Goal: Transaction & Acquisition: Purchase product/service

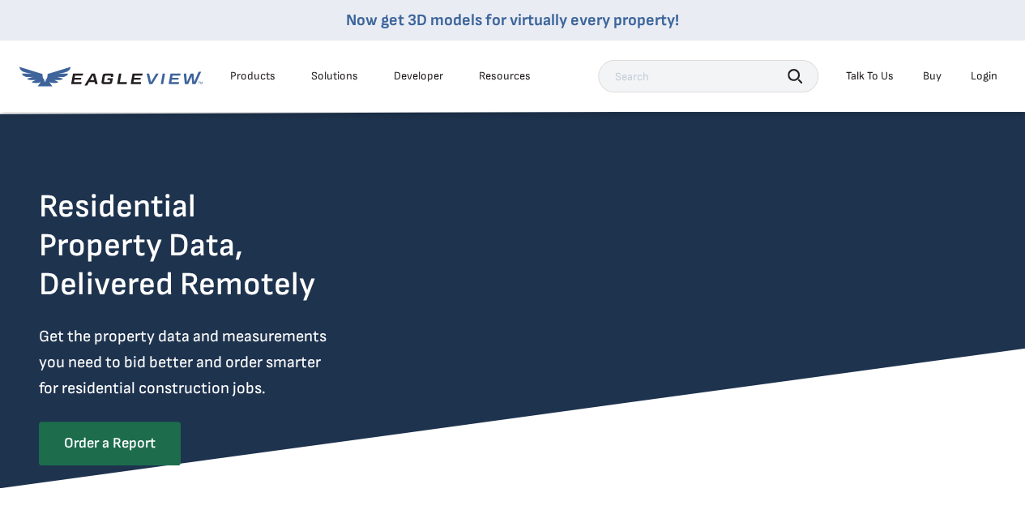
click at [251, 79] on div "Products" at bounding box center [252, 76] width 45 height 15
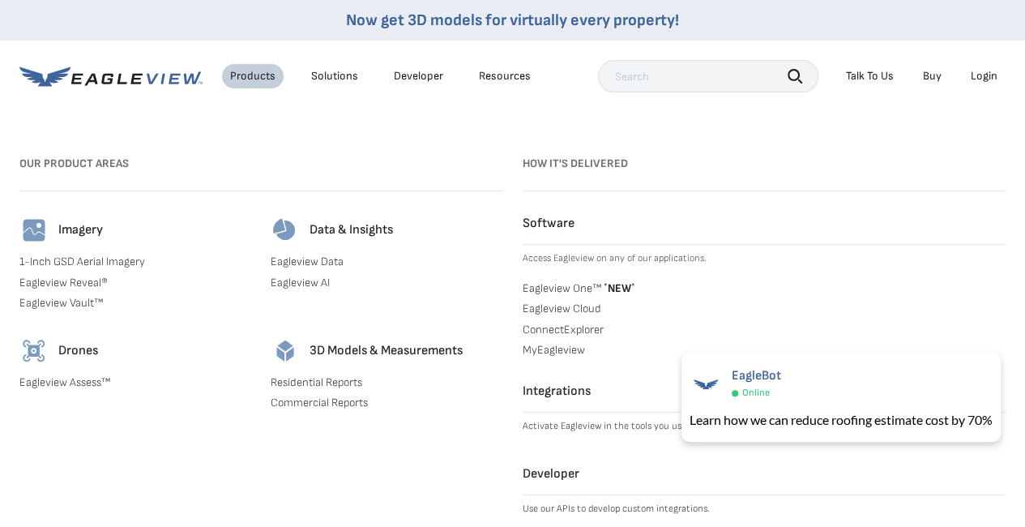
click at [334, 381] on link "Residential Reports" at bounding box center [387, 382] width 232 height 15
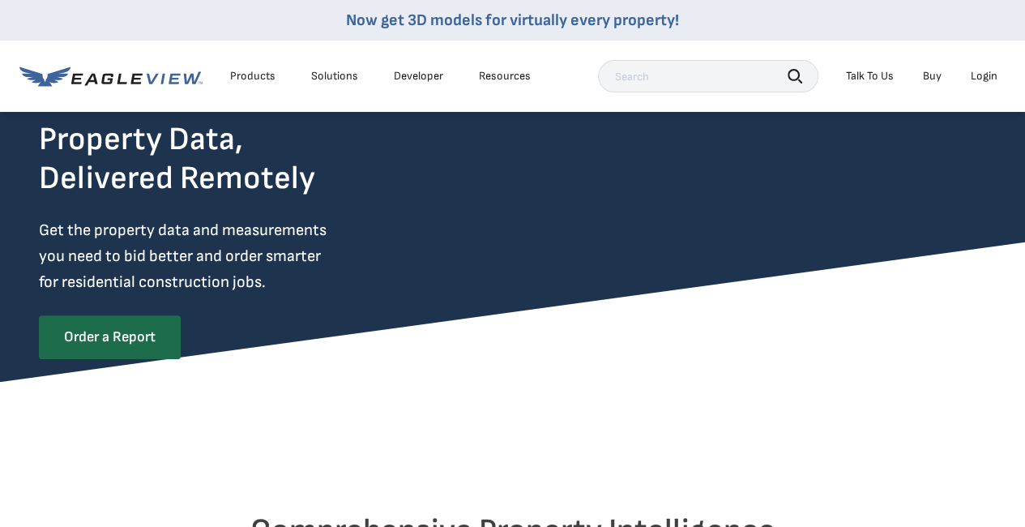
scroll to position [107, 0]
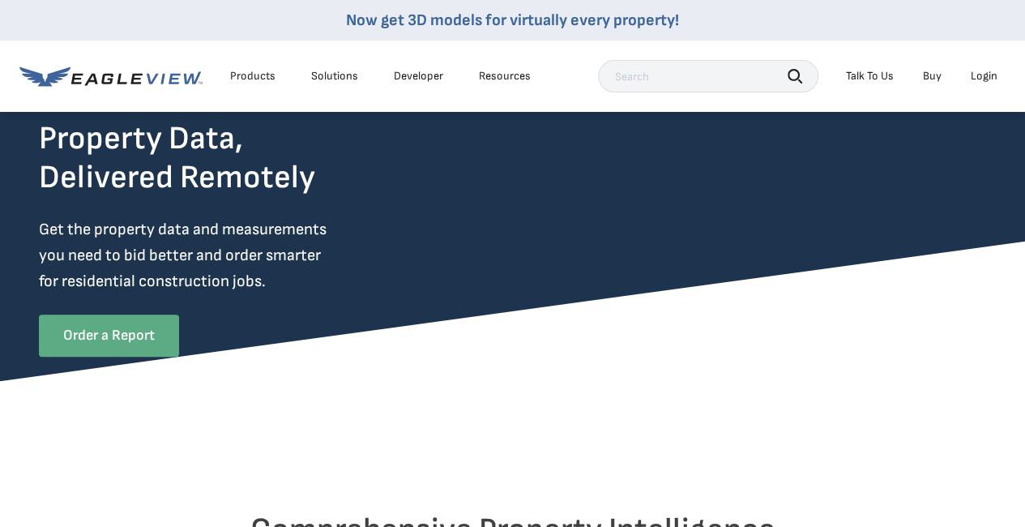
click at [131, 331] on link "Order a Report" at bounding box center [109, 335] width 140 height 42
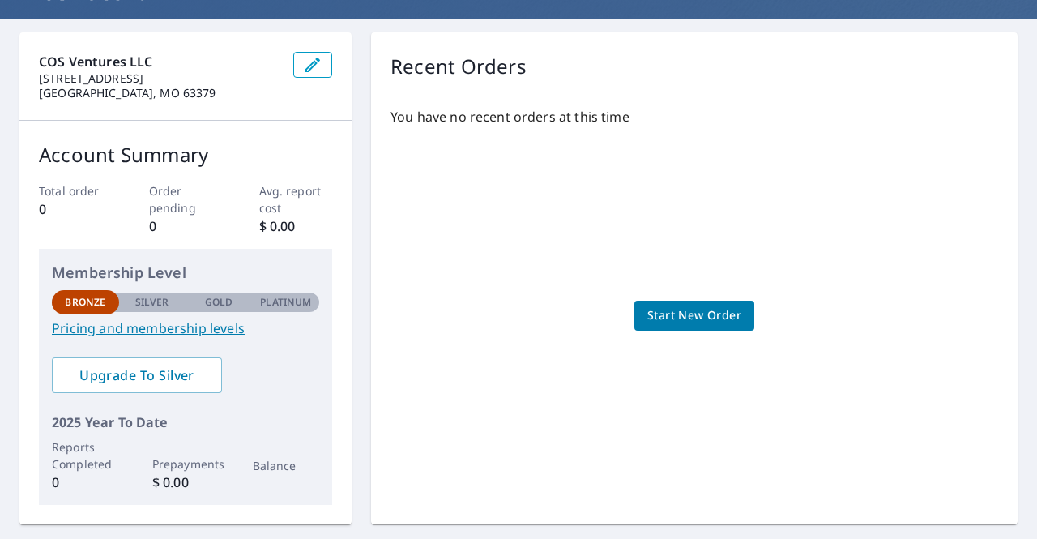
scroll to position [129, 0]
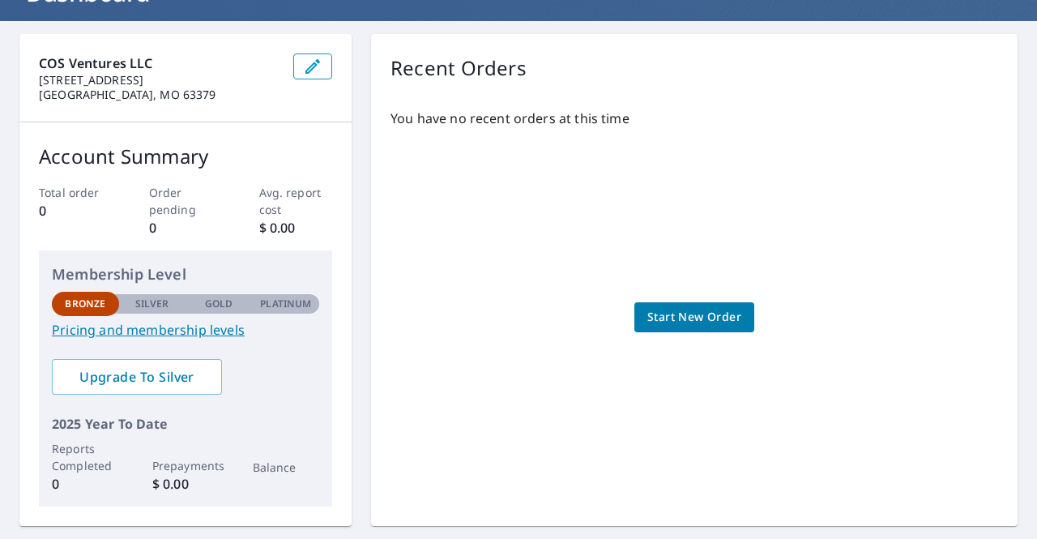
click at [690, 314] on span "Start New Order" at bounding box center [694, 317] width 94 height 20
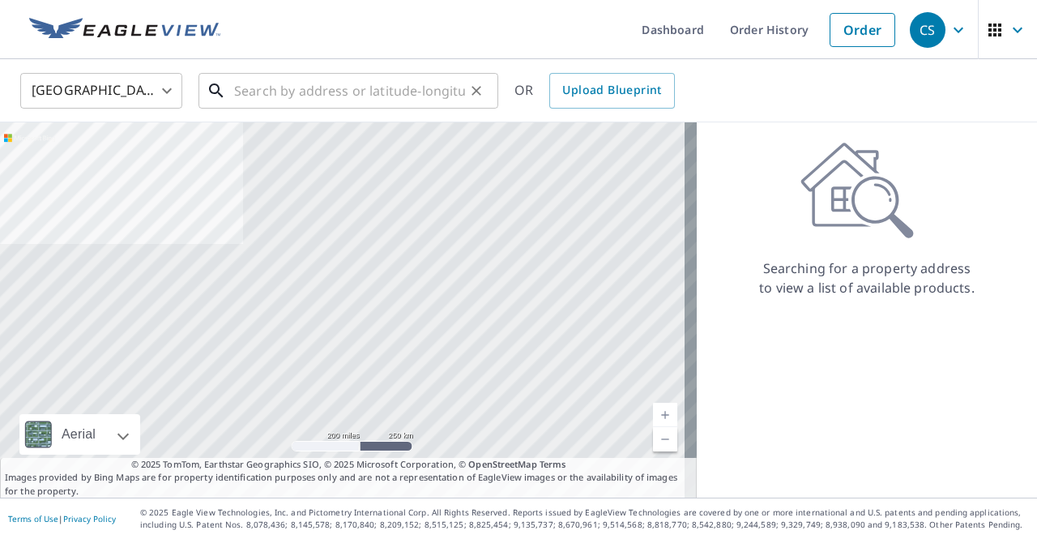
click at [373, 82] on input "text" at bounding box center [349, 90] width 231 height 45
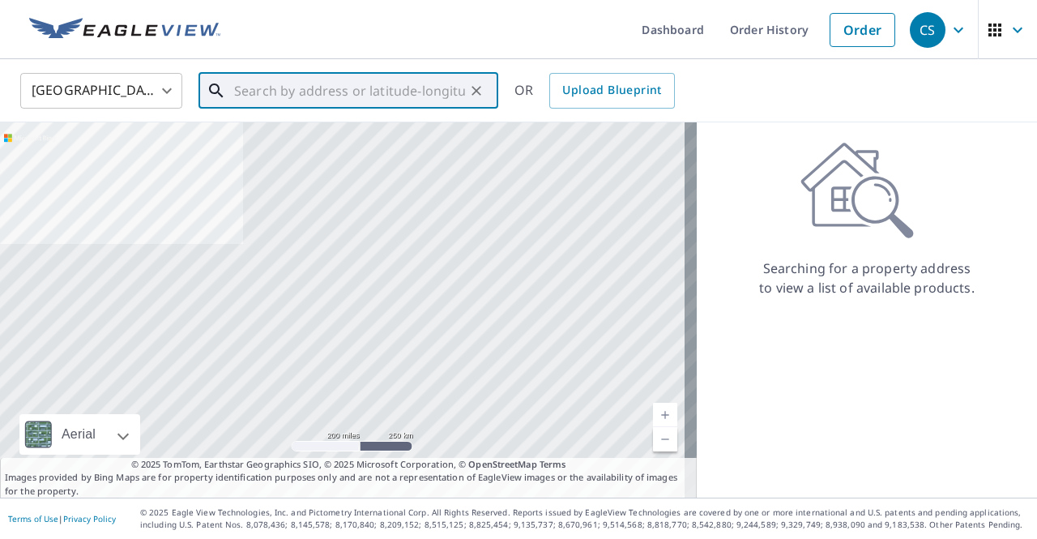
paste input "3830 Indian Ridge Lane Defiance MO 63341"
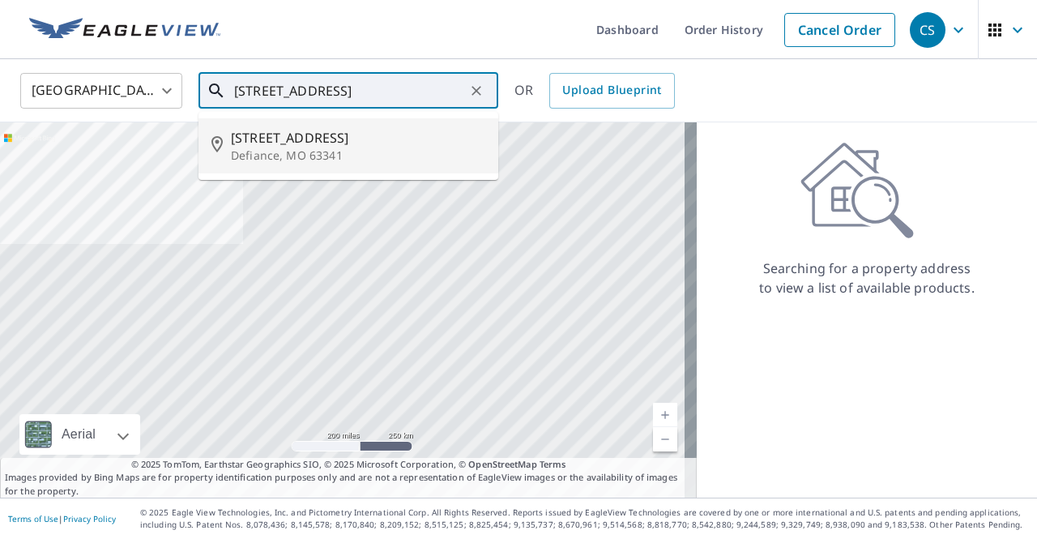
click at [351, 142] on span "3833 Indian Ridge Ln" at bounding box center [358, 137] width 254 height 19
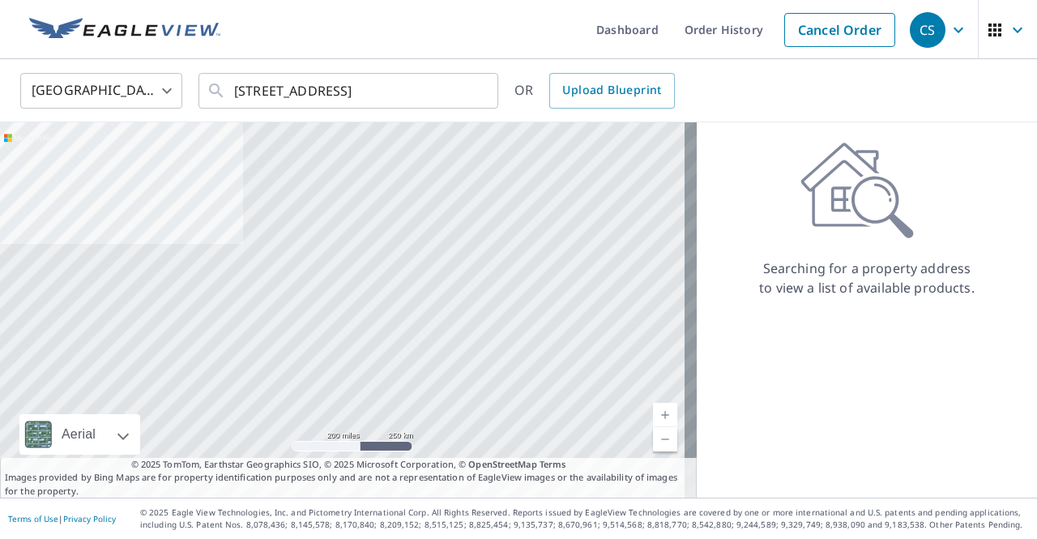
scroll to position [0, 0]
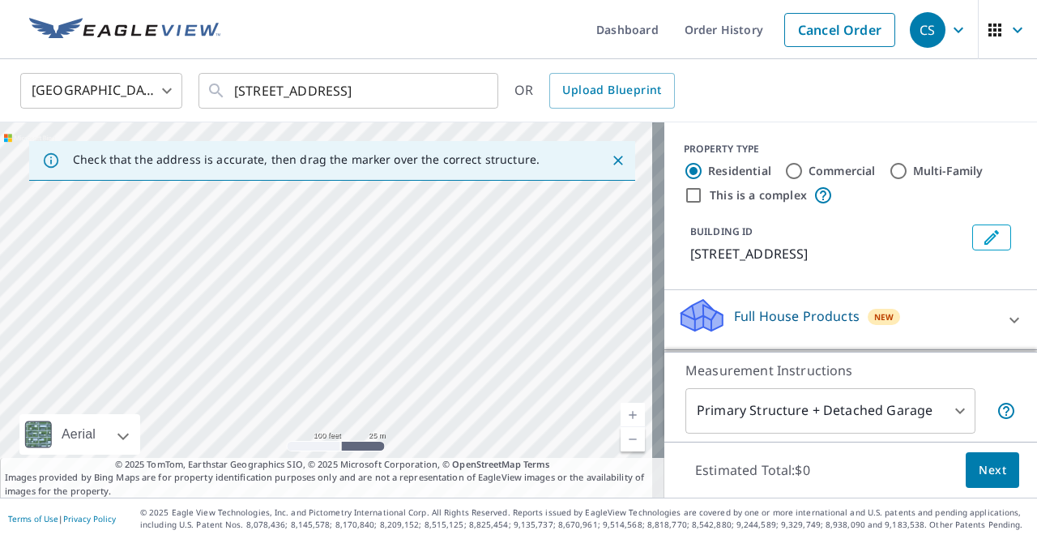
drag, startPoint x: 316, startPoint y: 218, endPoint x: 236, endPoint y: 524, distance: 316.6
click at [236, 524] on div "Dashboard Order History Cancel Order CS United States US ​ 3833 Indian Ridge Ln…" at bounding box center [518, 269] width 1037 height 539
click at [292, 318] on div "3833 Indian Ridge Ln Defiance, MO 63341" at bounding box center [332, 309] width 664 height 375
drag, startPoint x: 209, startPoint y: 207, endPoint x: 208, endPoint y: 139, distance: 67.3
click at [208, 139] on div "Check that the address is accurate, then drag the marker over the correct struc…" at bounding box center [332, 309] width 664 height 375
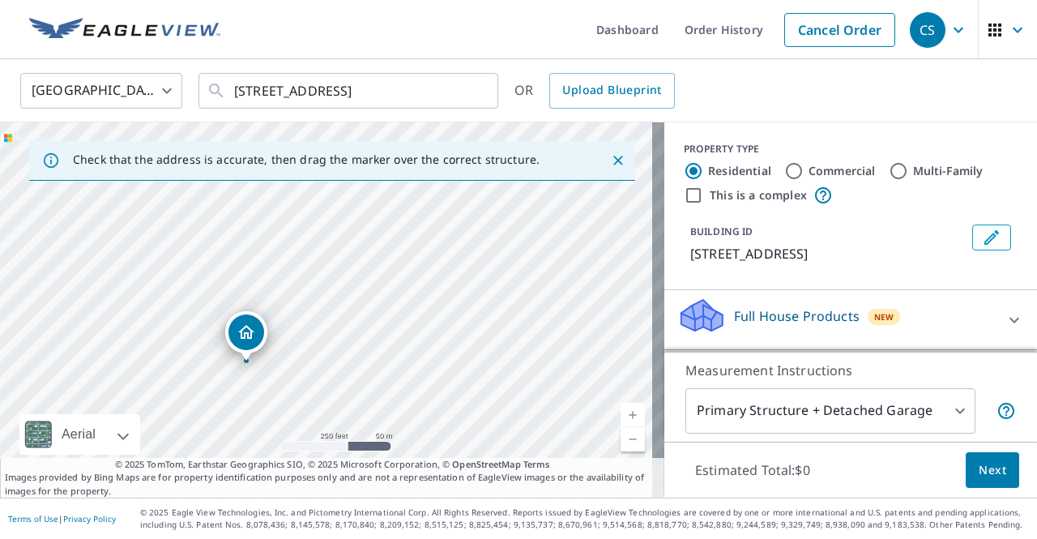
click at [191, 197] on div "3833 Indian Ridge Ln Defiance, MO 63341" at bounding box center [332, 309] width 664 height 375
drag, startPoint x: 310, startPoint y: 341, endPoint x: 280, endPoint y: 203, distance: 141.6
click at [280, 203] on div "3833 Indian Ridge Ln Defiance, MO 63341" at bounding box center [332, 309] width 664 height 375
drag, startPoint x: 307, startPoint y: 242, endPoint x: 303, endPoint y: 394, distance: 151.6
click at [303, 394] on div "3833 Indian Ridge Ln Defiance, MO 63341" at bounding box center [332, 309] width 664 height 375
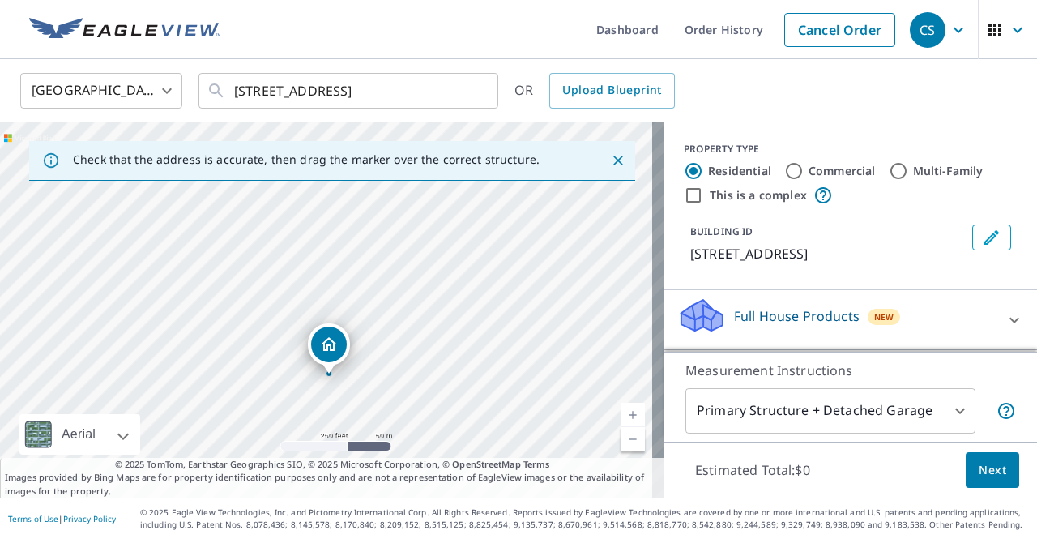
drag, startPoint x: 303, startPoint y: 265, endPoint x: 291, endPoint y: 395, distance: 131.0
click at [291, 395] on div "3833 Indian Ridge Ln Defiance, MO 63341" at bounding box center [332, 309] width 664 height 375
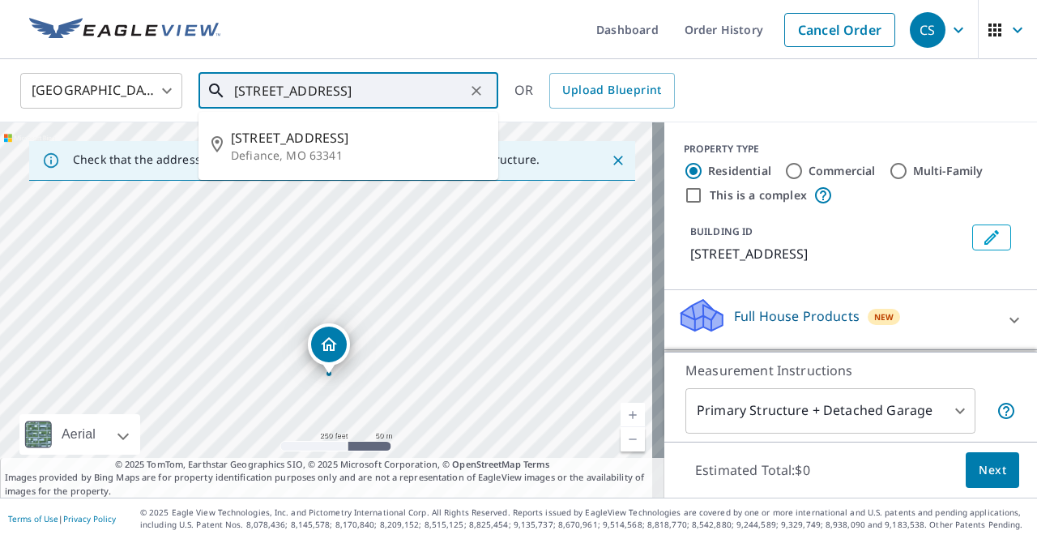
click at [353, 88] on input "3833 Indian Ridge Ln Defiance, MO 63341" at bounding box center [349, 90] width 231 height 45
paste input "48 Indian Ridge Lane,"
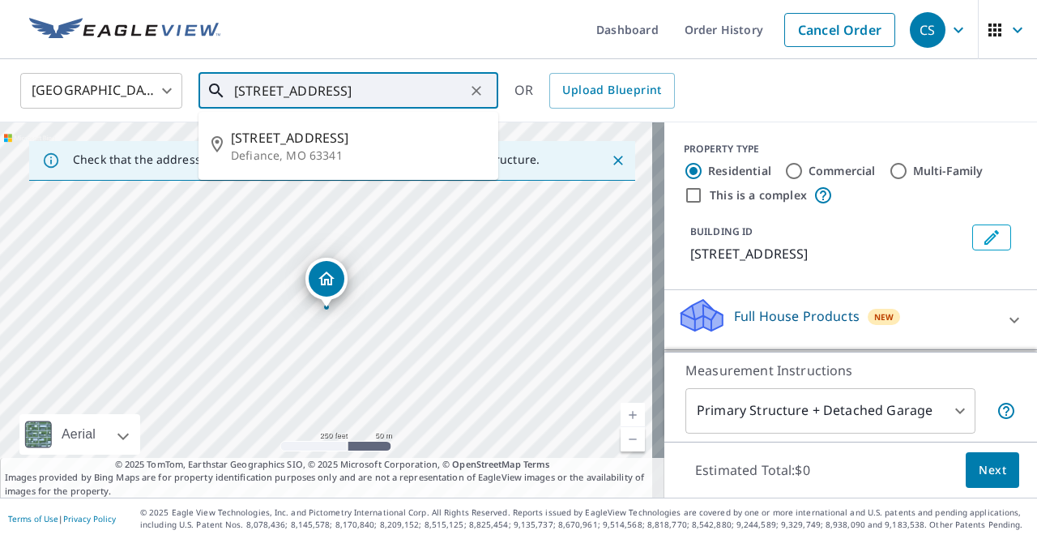
type input "3848 Indian Ridge Lane, Defiance, MO 63341"
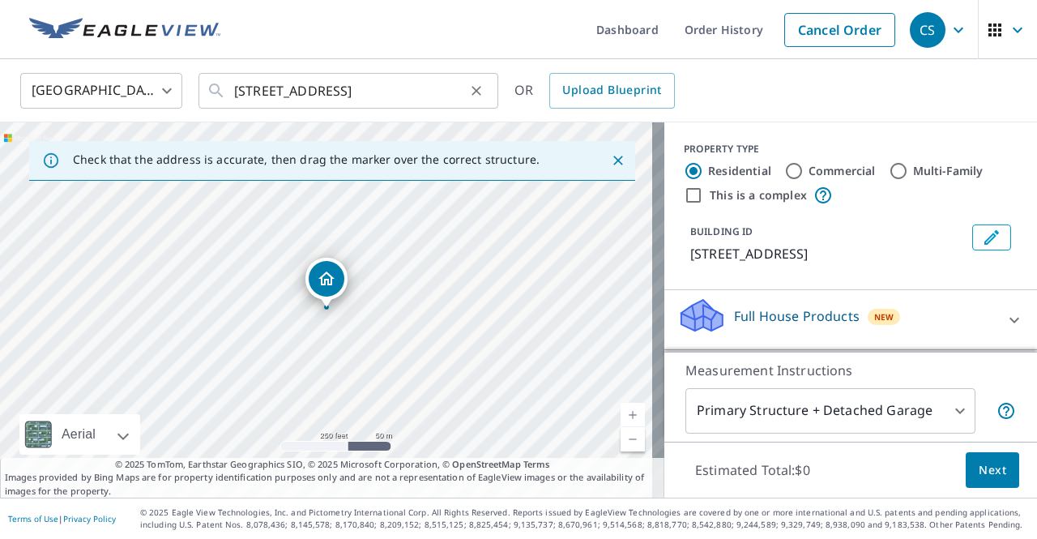
scroll to position [0, 0]
drag, startPoint x: 392, startPoint y: 237, endPoint x: 464, endPoint y: 318, distance: 108.5
click at [464, 318] on div "3848 Indian Ridge Ln Defiance, MO 63341" at bounding box center [332, 309] width 664 height 375
drag, startPoint x: 467, startPoint y: 226, endPoint x: 446, endPoint y: 268, distance: 47.1
click at [446, 268] on div "3848 Indian Ridge Ln Defiance, MO 63341" at bounding box center [332, 309] width 664 height 375
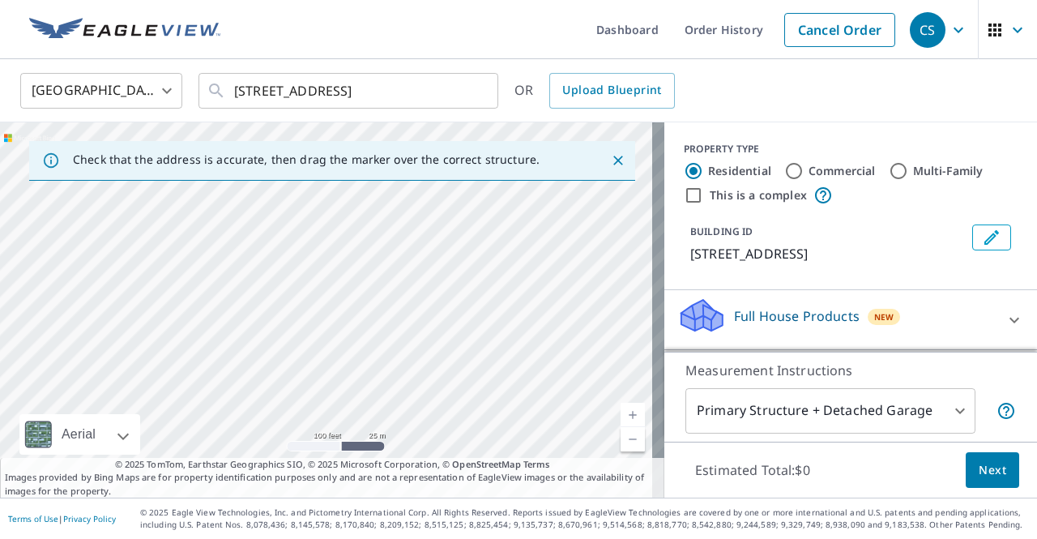
drag, startPoint x: 465, startPoint y: 305, endPoint x: 403, endPoint y: 453, distance: 160.9
click at [403, 453] on div "3848 Indian Ridge Ln Defiance, MO 63341" at bounding box center [332, 309] width 664 height 375
click at [425, 318] on div "3848 Indian Ridge Ln Defiance, MO 63341" at bounding box center [332, 309] width 664 height 375
drag, startPoint x: 387, startPoint y: 241, endPoint x: 392, endPoint y: 369, distance: 128.1
click at [392, 369] on div "3848 Indian Ridge Ln Defiance, MO 63341" at bounding box center [332, 309] width 664 height 375
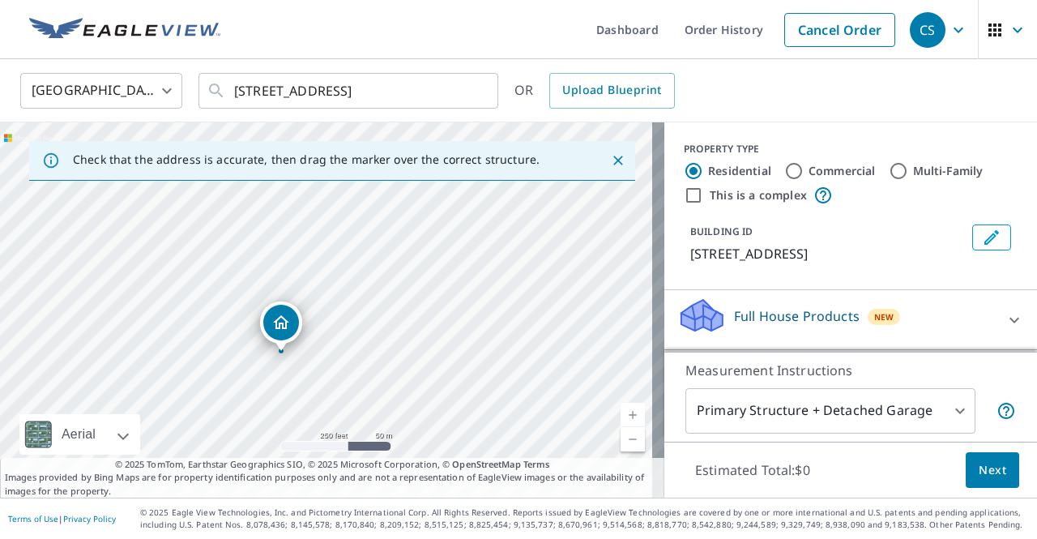
drag, startPoint x: 366, startPoint y: 285, endPoint x: 321, endPoint y: 214, distance: 84.5
click at [321, 214] on div "3848 Indian Ridge Ln Defiance, MO 63341" at bounding box center [332, 309] width 664 height 375
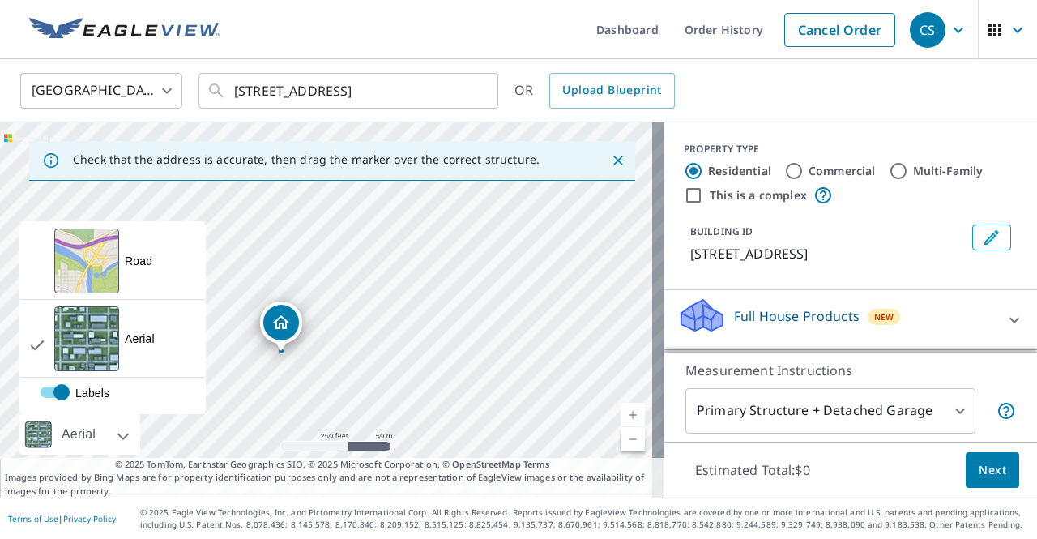
click at [118, 425] on div "Aerial" at bounding box center [79, 434] width 121 height 41
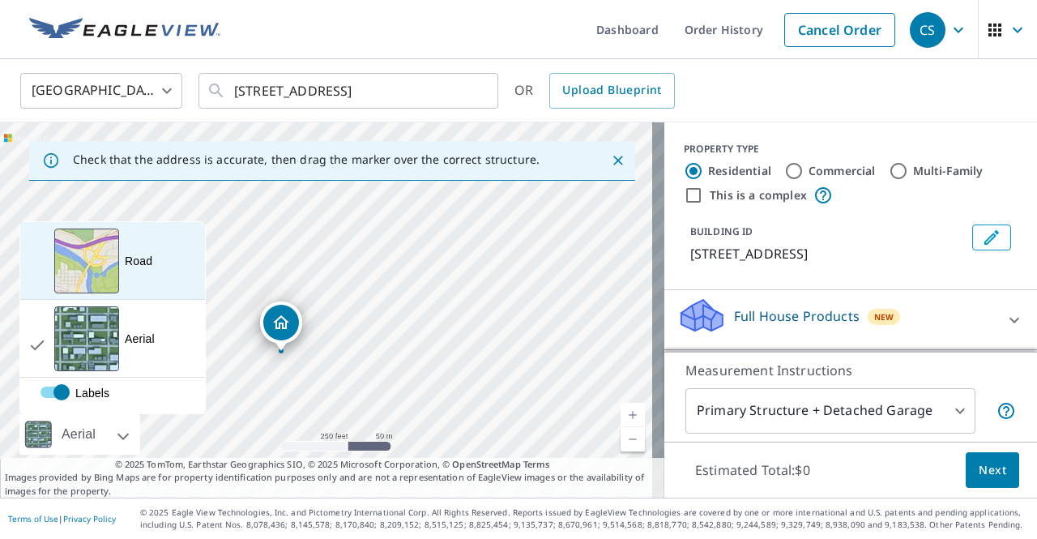
click at [100, 254] on div "View aerial and more..." at bounding box center [86, 260] width 65 height 65
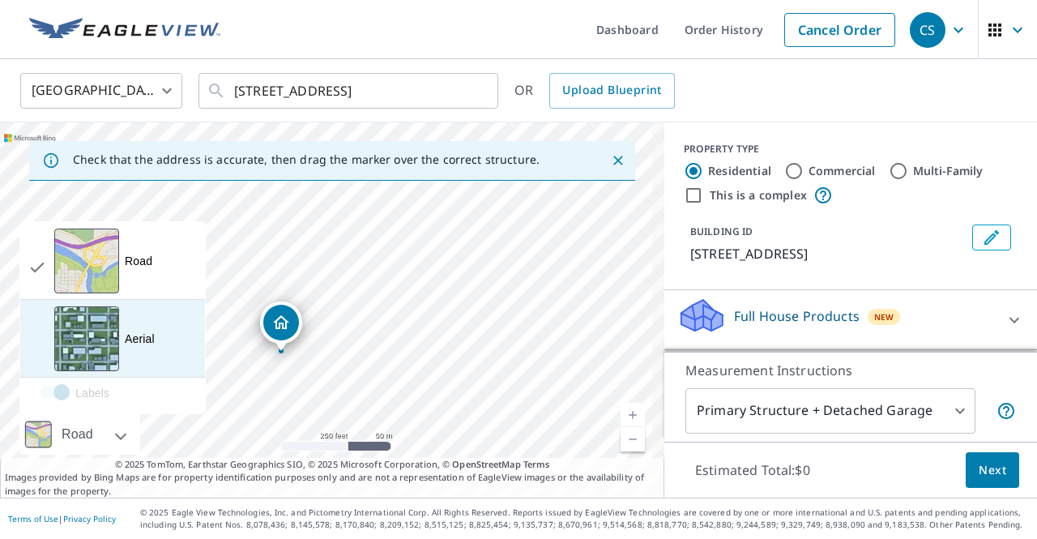
click at [97, 350] on div "View aerial and more..." at bounding box center [86, 338] width 65 height 65
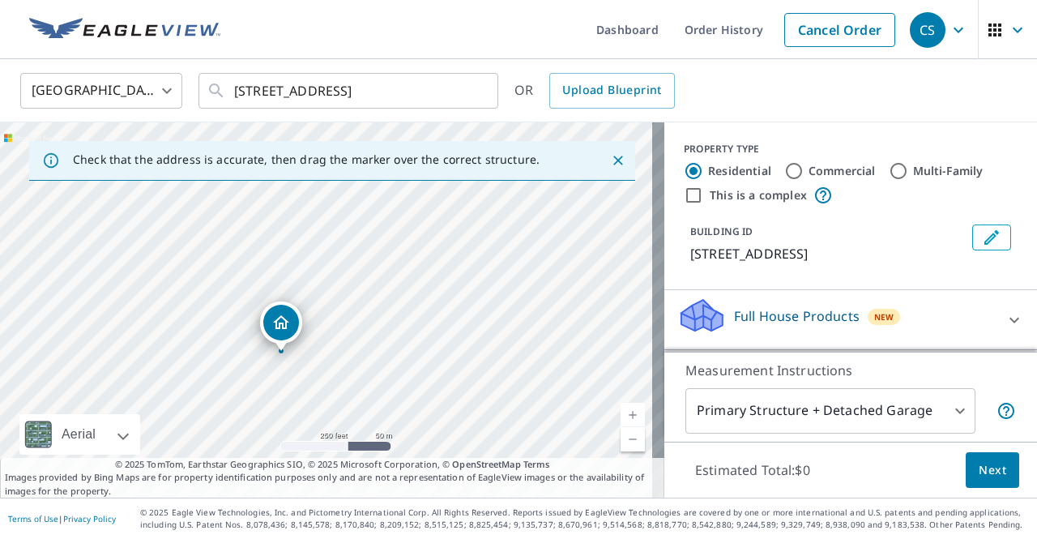
click at [356, 258] on div "3848 Indian Ridge Ln Defiance, MO 63341" at bounding box center [332, 309] width 664 height 375
drag, startPoint x: 356, startPoint y: 258, endPoint x: 327, endPoint y: 372, distance: 118.1
click at [327, 372] on div "3848 Indian Ridge Ln Defiance, MO 63341" at bounding box center [332, 309] width 664 height 375
drag, startPoint x: 358, startPoint y: 291, endPoint x: 377, endPoint y: 393, distance: 103.8
click at [377, 393] on div "3848 Indian Ridge Ln Defiance, MO 63341" at bounding box center [332, 309] width 664 height 375
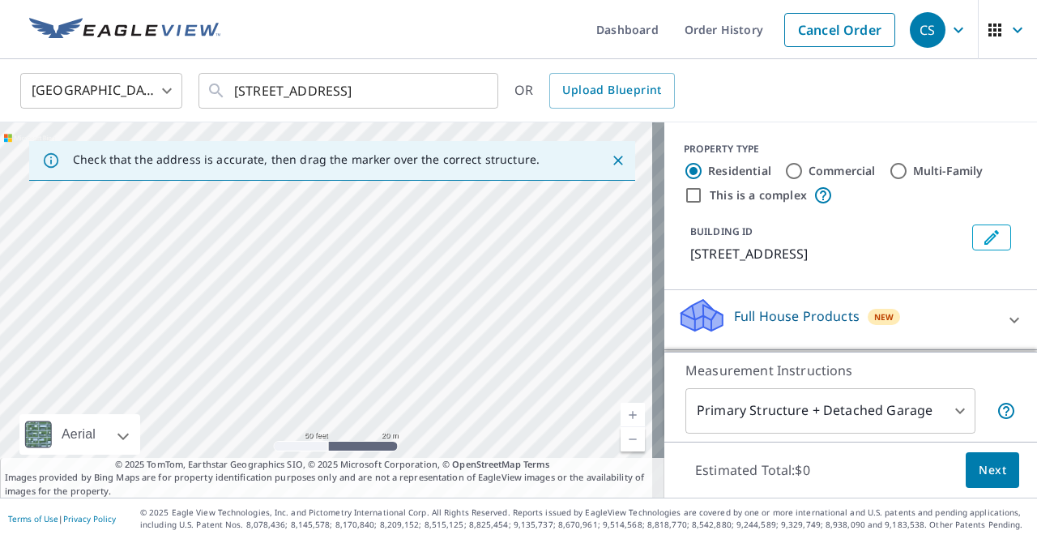
drag, startPoint x: 67, startPoint y: 247, endPoint x: 250, endPoint y: 344, distance: 206.2
click at [250, 344] on div "3848 Indian Ridge Ln Defiance, MO 63341" at bounding box center [332, 309] width 664 height 375
drag, startPoint x: 431, startPoint y: 362, endPoint x: 284, endPoint y: 222, distance: 203.4
click at [284, 222] on div "3848 Indian Ridge Ln Defiance, MO 63341" at bounding box center [332, 309] width 664 height 375
drag, startPoint x: 302, startPoint y: 331, endPoint x: 326, endPoint y: 169, distance: 162.9
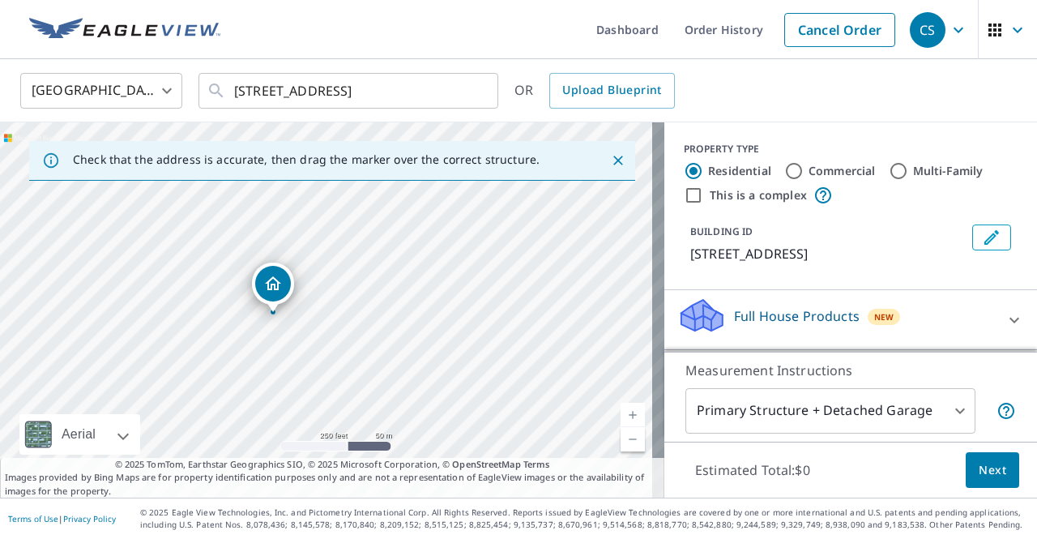
click at [326, 169] on div "Check that the address is accurate, then drag the marker over the correct struc…" at bounding box center [332, 309] width 664 height 375
click at [308, 257] on div "3848 Indian Ridge Ln Defiance, MO 63341" at bounding box center [332, 309] width 664 height 375
click at [270, 350] on icon "Dropped pin, building 1, Residential property, 3848 Indian Ridge Ln Defiance, M…" at bounding box center [266, 352] width 16 height 14
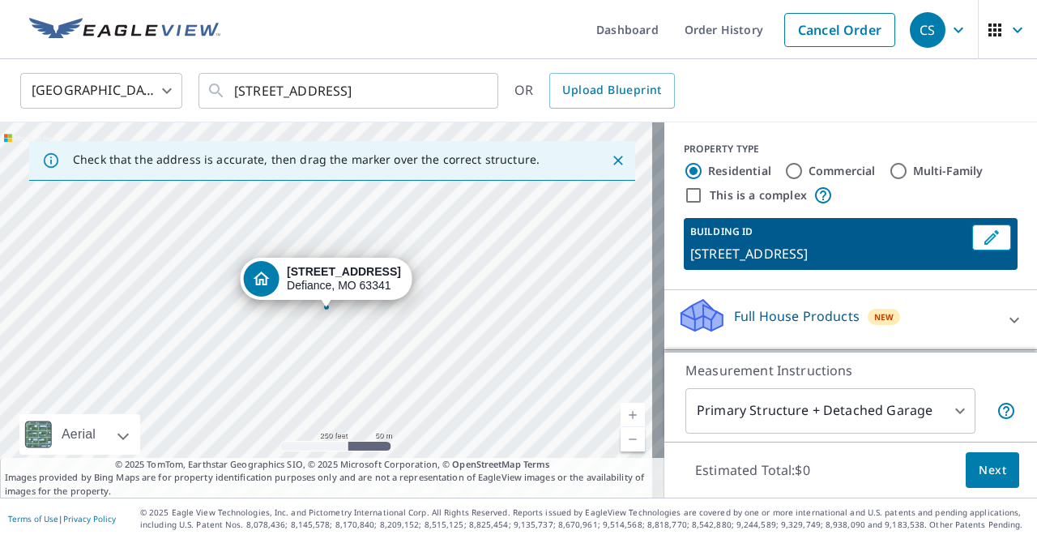
click at [932, 406] on body "CS CS Dashboard Order History Cancel Order CS United States US ​ 3848 Indian Ri…" at bounding box center [518, 269] width 1037 height 539
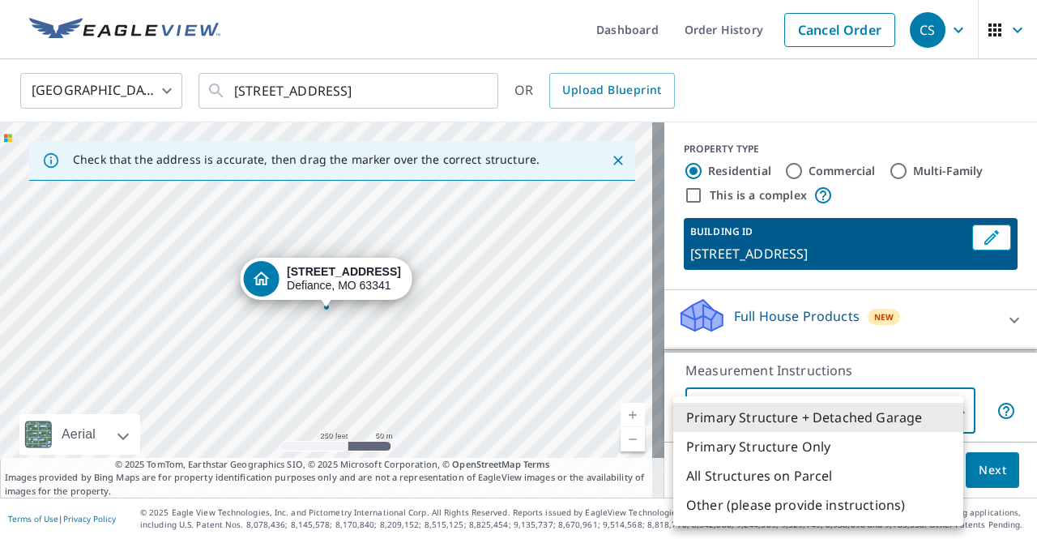
click at [884, 446] on li "Primary Structure Only" at bounding box center [818, 446] width 290 height 29
type input "2"
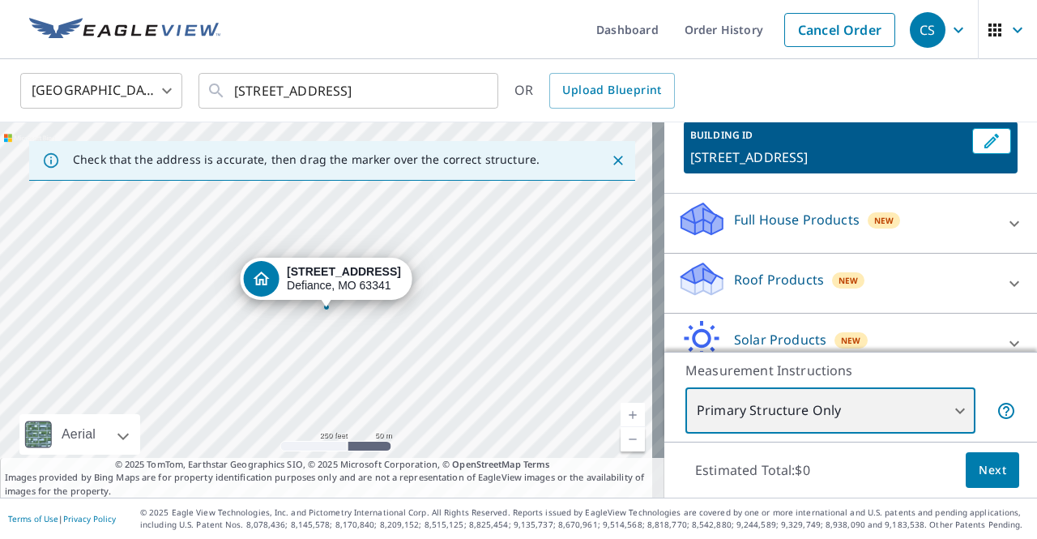
scroll to position [96, 0]
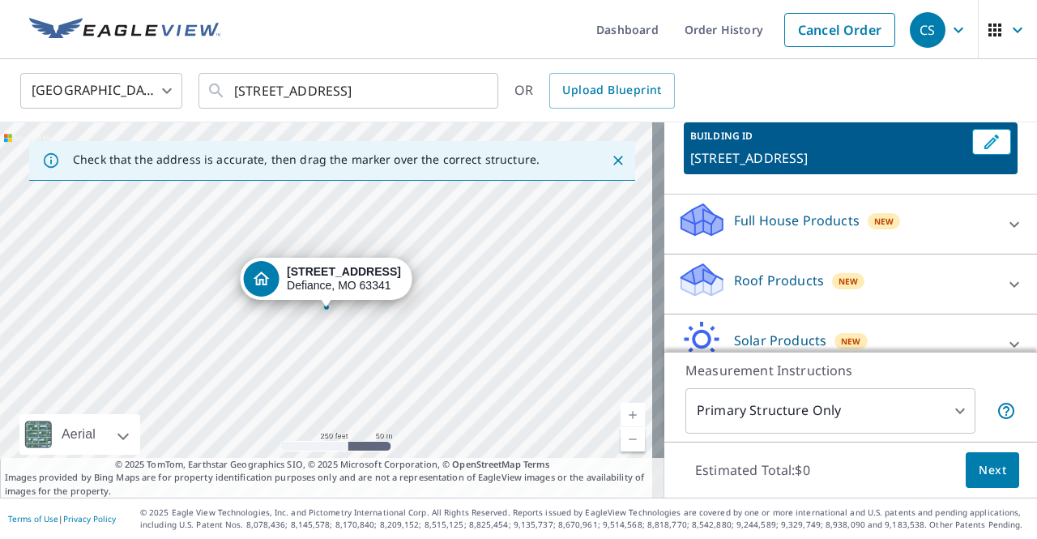
click at [937, 297] on div "Roof Products New" at bounding box center [836, 284] width 318 height 46
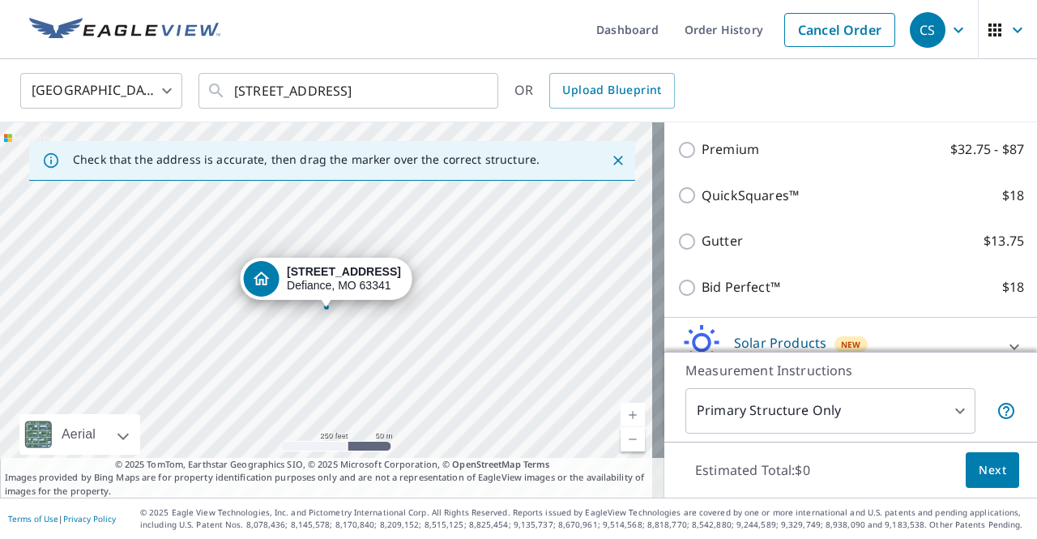
scroll to position [283, 0]
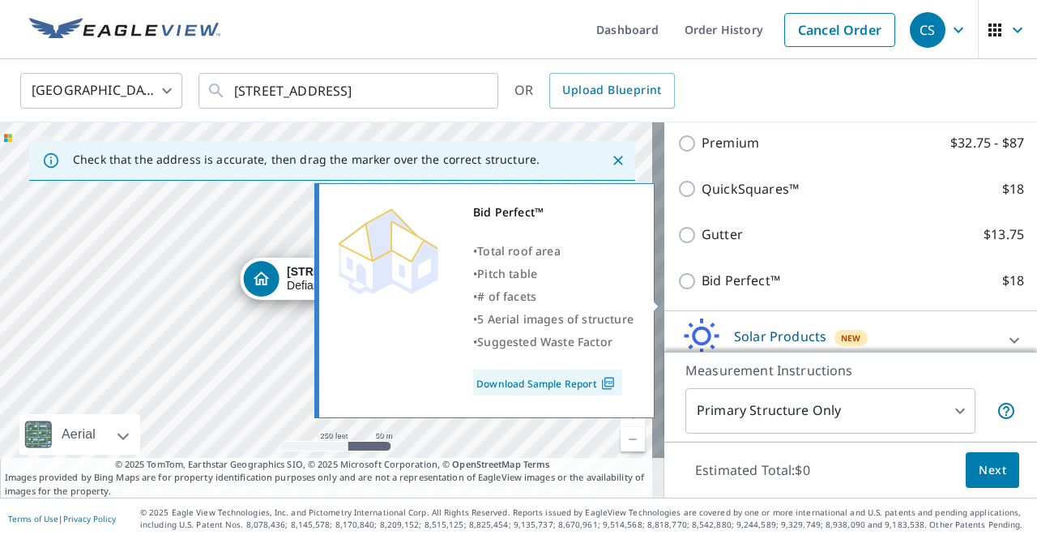
click at [578, 385] on link "Download Sample Report" at bounding box center [547, 382] width 149 height 26
click at [677, 291] on input "Bid Perfect™ $18" at bounding box center [689, 280] width 24 height 19
checkbox input "true"
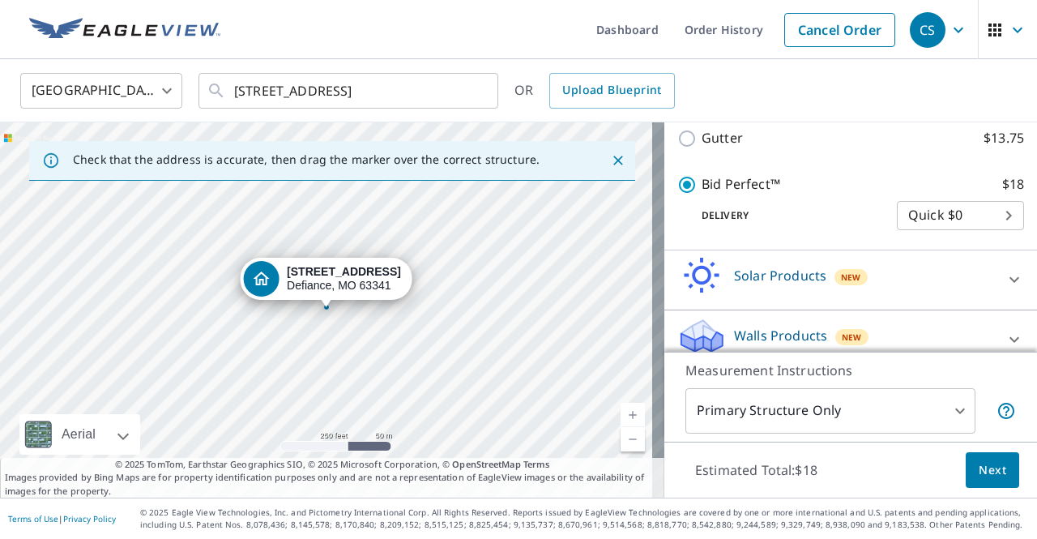
scroll to position [409, 0]
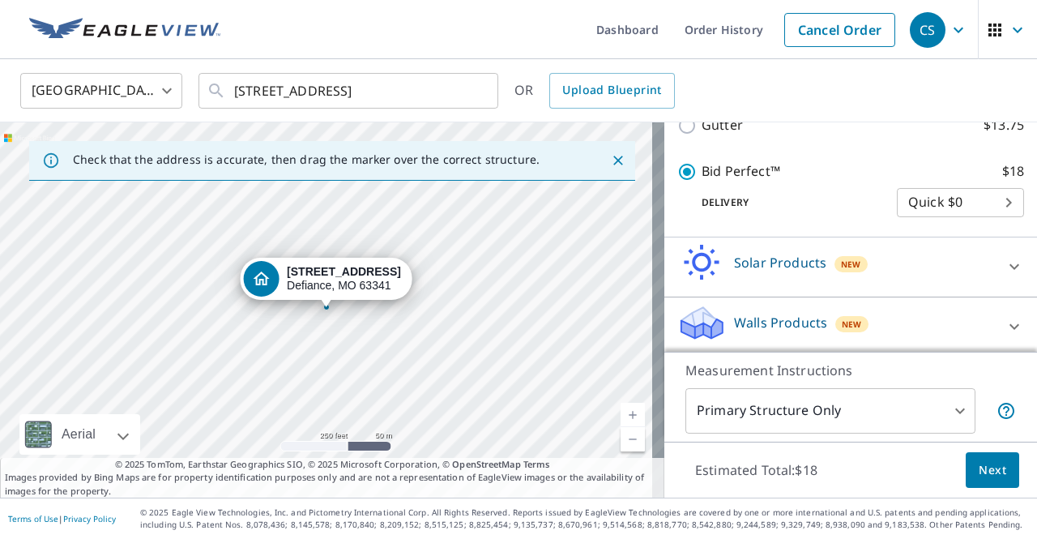
click at [945, 221] on body "CS CS Dashboard Order History Cancel Order CS United States US ​ 3848 Indian Ri…" at bounding box center [518, 269] width 1037 height 539
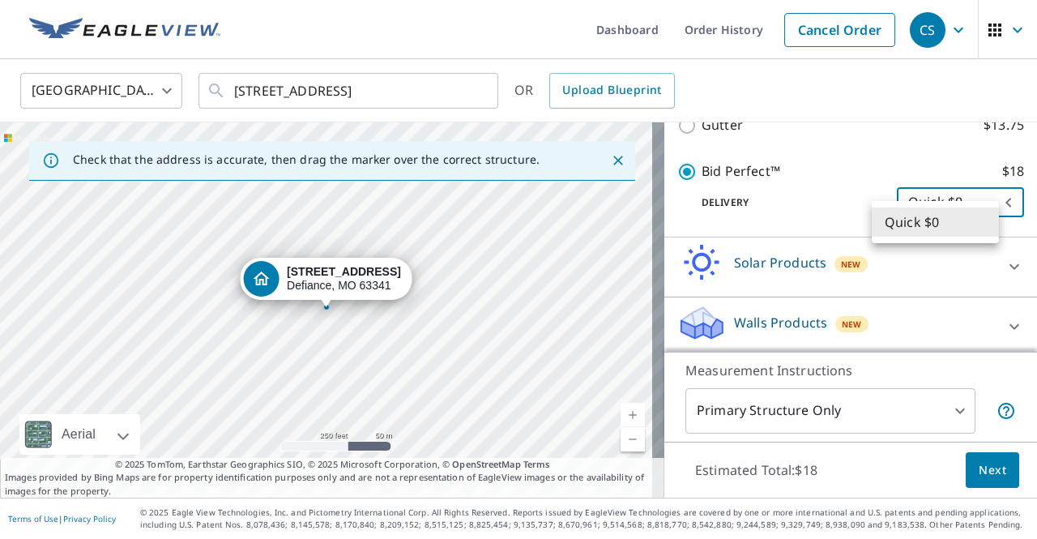
click at [945, 221] on li "Quick $0" at bounding box center [935, 221] width 127 height 29
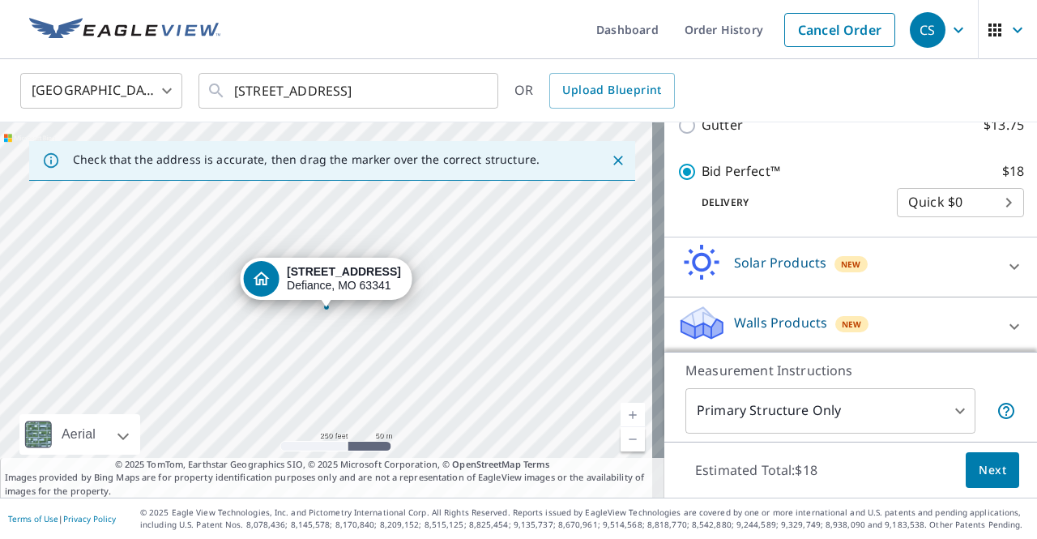
click at [806, 210] on p "Delivery" at bounding box center [787, 202] width 220 height 15
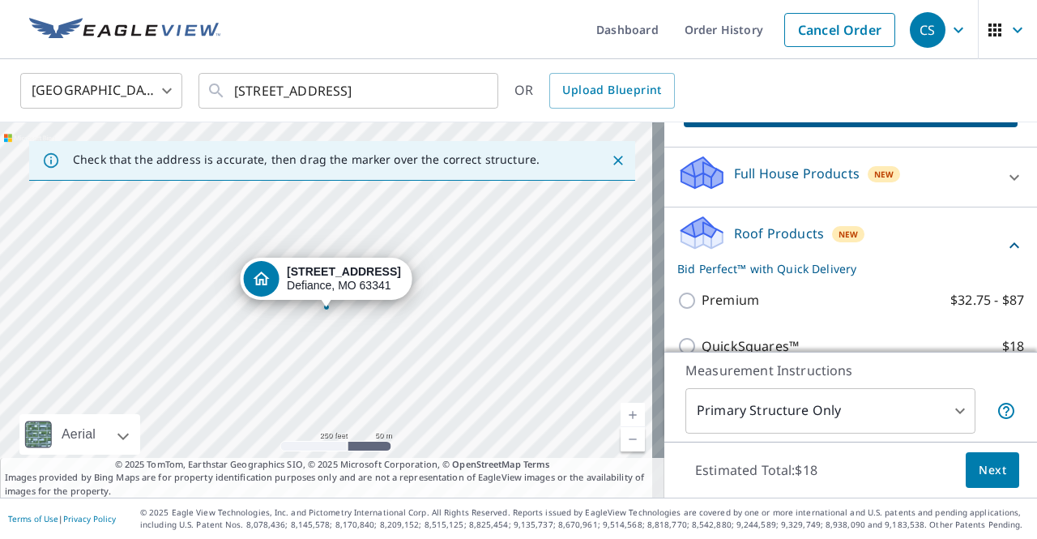
scroll to position [0, 0]
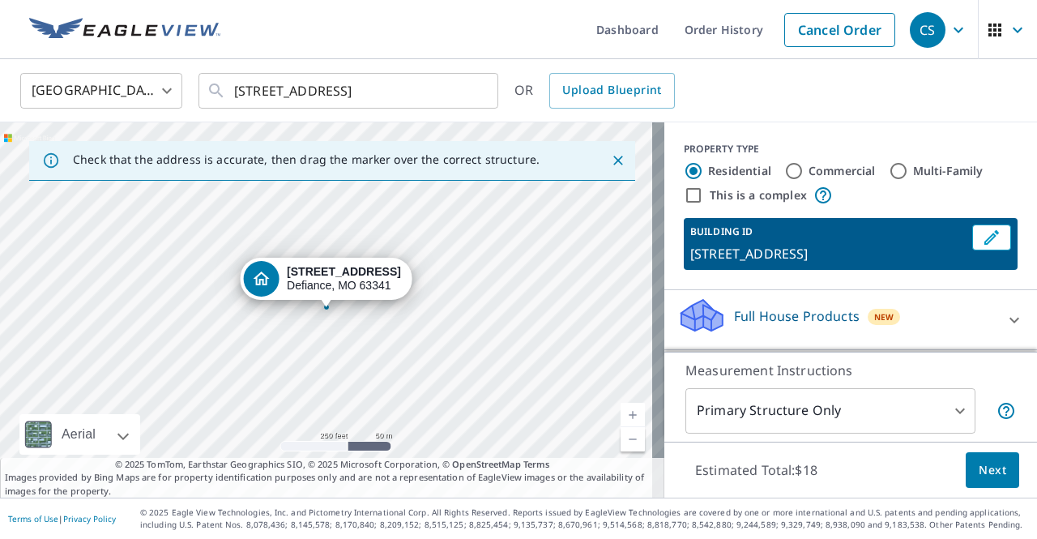
click at [787, 170] on input "Commercial" at bounding box center [793, 170] width 19 height 19
radio input "true"
type input "4"
click at [684, 162] on input "Residential" at bounding box center [693, 170] width 19 height 19
radio input "true"
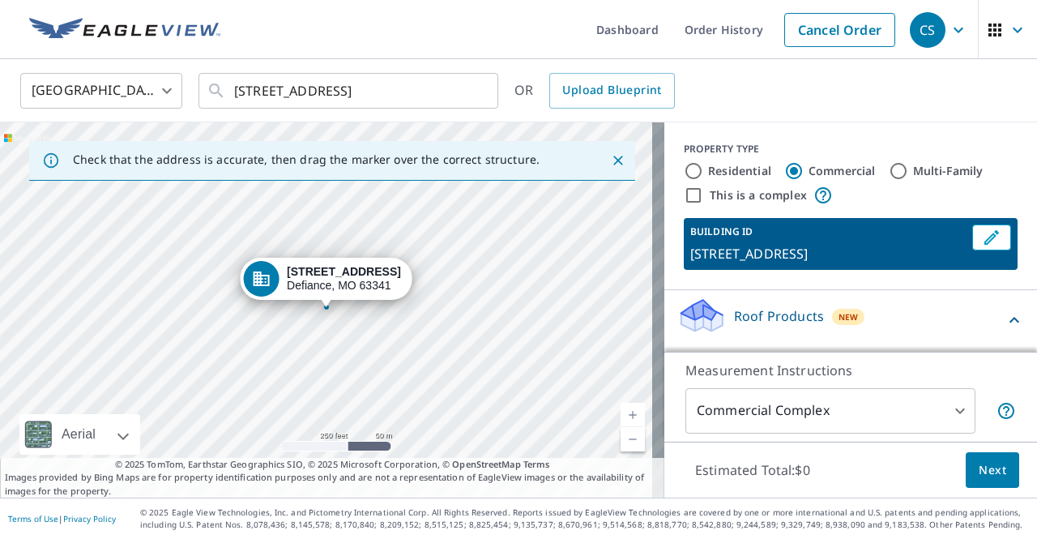
type input "1"
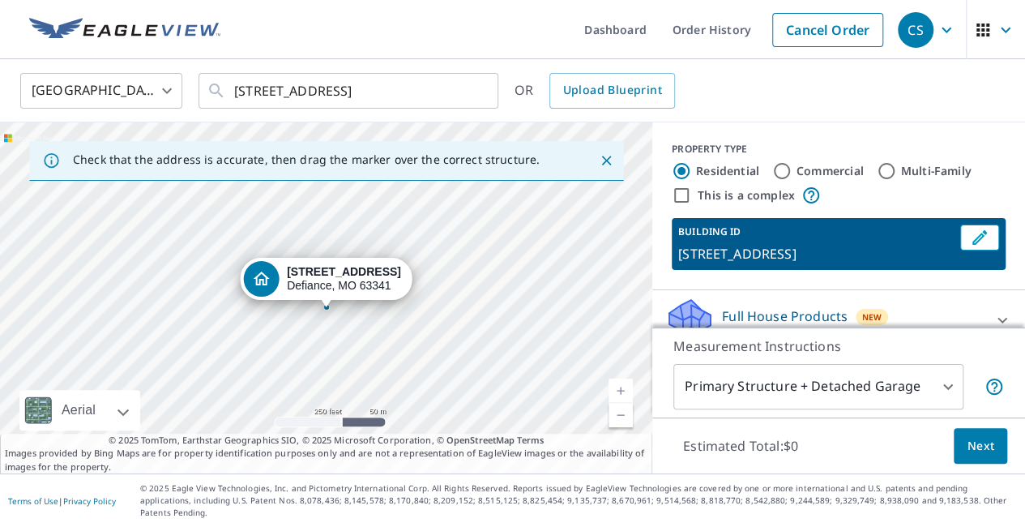
drag, startPoint x: 809, startPoint y: 201, endPoint x: 855, endPoint y: 208, distance: 46.0
click at [855, 208] on div "You can now place an order for multiple buildings. Use pins to label each build…" at bounding box center [809, 403] width 243 height 397
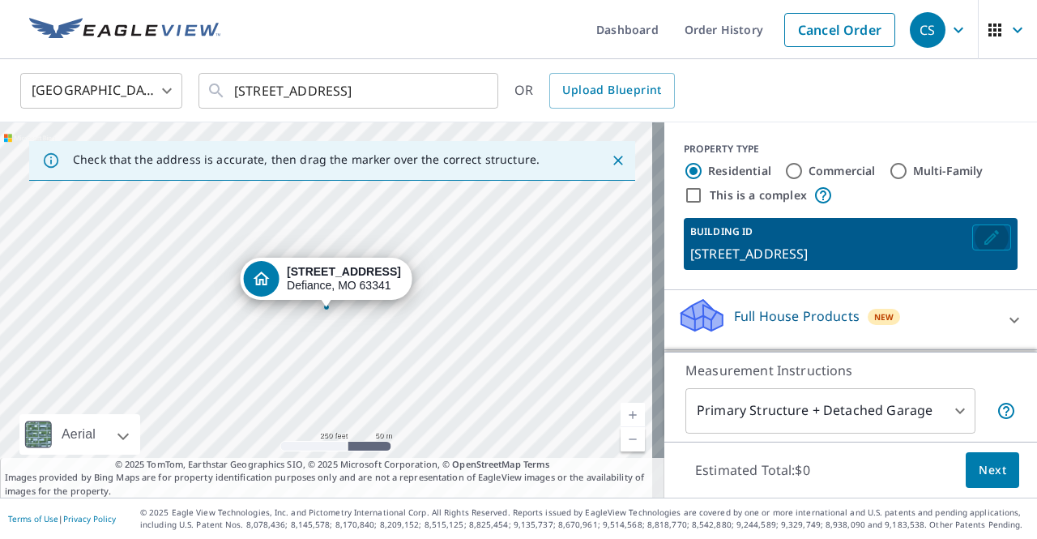
click at [984, 236] on icon "Edit building 1" at bounding box center [991, 237] width 15 height 15
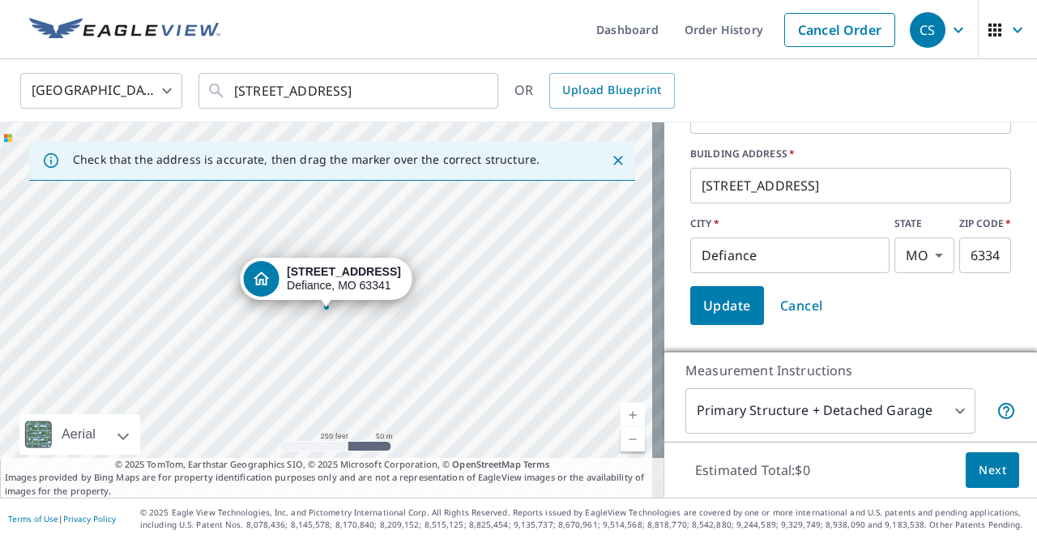
scroll to position [183, 0]
click at [707, 316] on button "Update" at bounding box center [727, 304] width 74 height 39
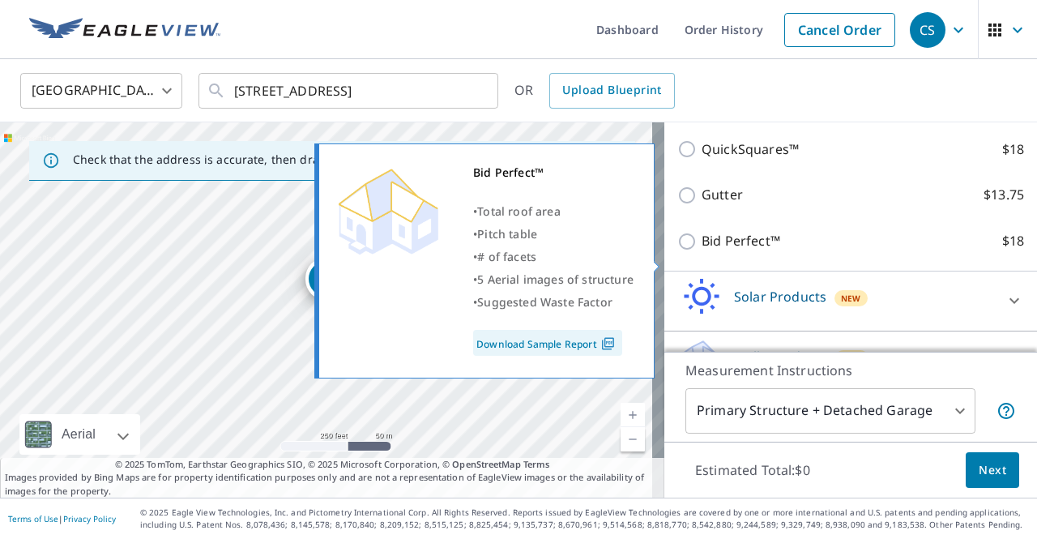
click at [711, 251] on p "Bid Perfect™" at bounding box center [741, 241] width 79 height 20
click at [702, 251] on input "Bid Perfect™ $18" at bounding box center [689, 241] width 24 height 19
checkbox input "true"
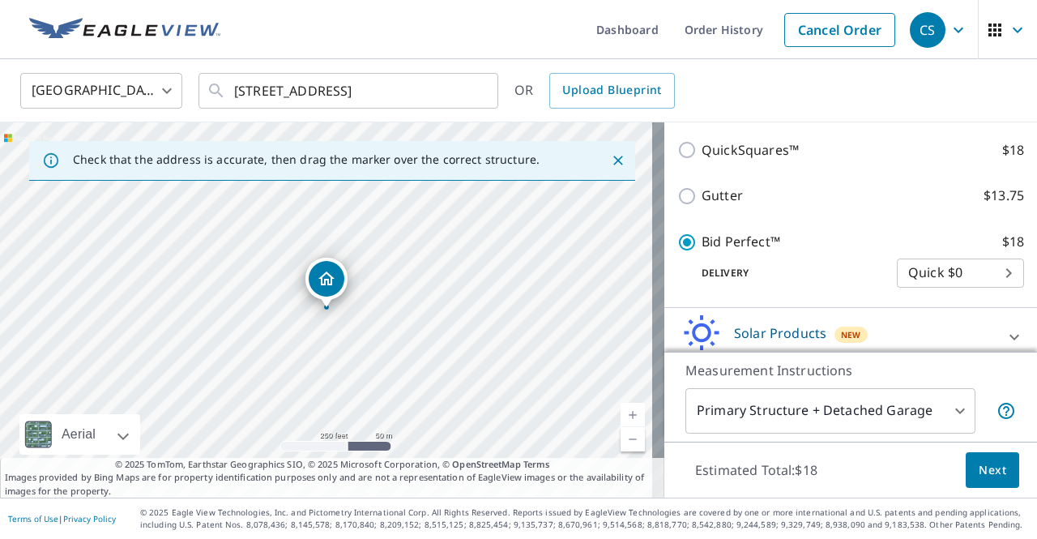
scroll to position [433, 0]
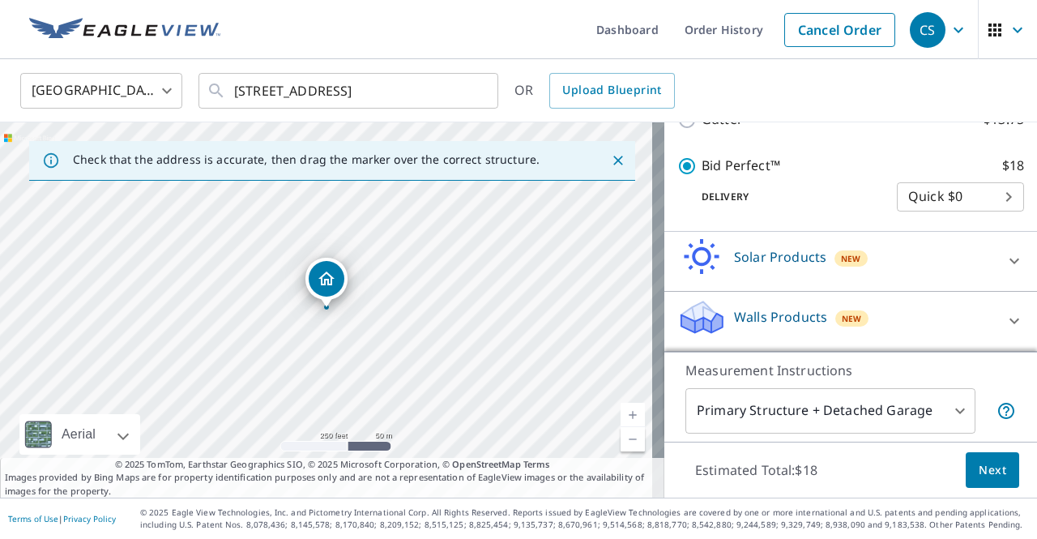
click at [843, 421] on body "CS CS Dashboard Order History Cancel Order CS United States US ​ 3848 Indian Ri…" at bounding box center [518, 269] width 1037 height 539
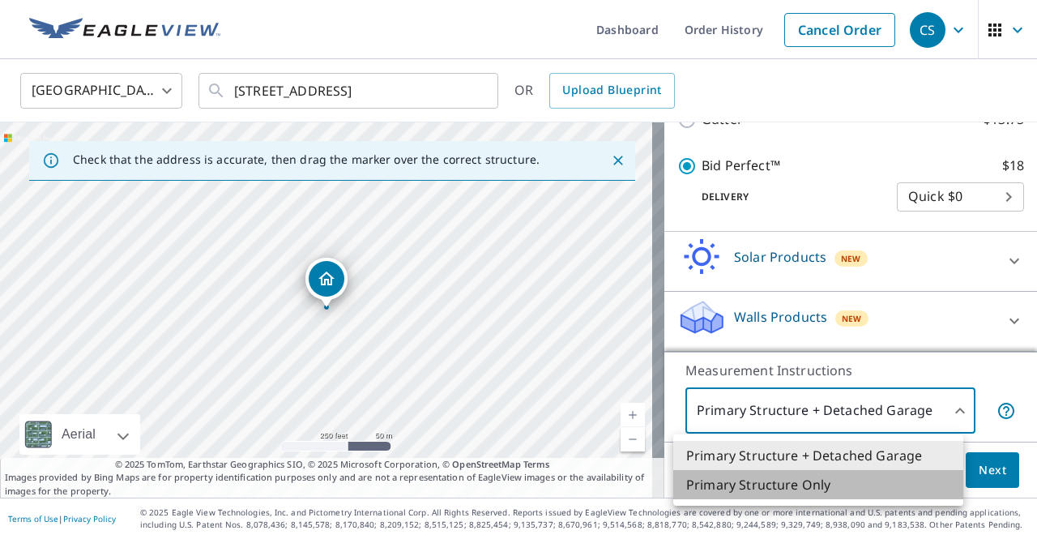
click at [805, 479] on li "Primary Structure Only" at bounding box center [818, 484] width 290 height 29
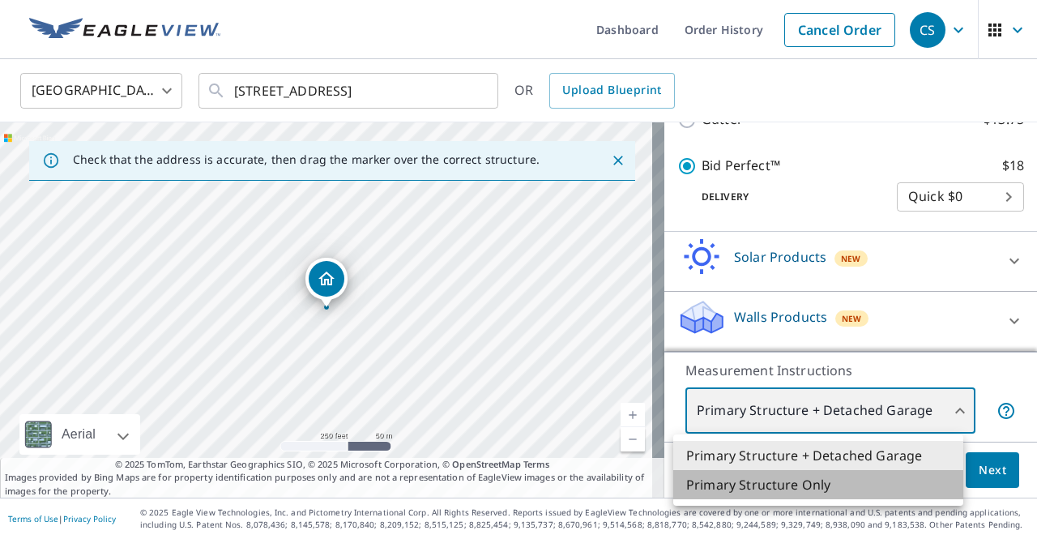
type input "2"
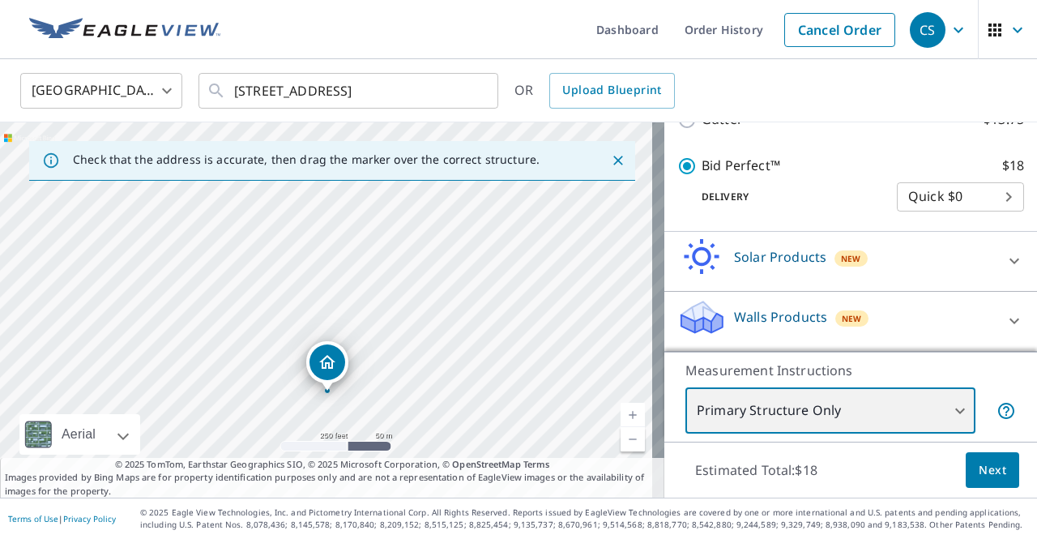
drag, startPoint x: 425, startPoint y: 263, endPoint x: 408, endPoint y: 348, distance: 86.6
click at [408, 348] on div "3848 Indian Ridge Ln Defiance, MO 63341" at bounding box center [332, 309] width 664 height 375
drag, startPoint x: 405, startPoint y: 370, endPoint x: 382, endPoint y: 292, distance: 81.8
click at [382, 292] on div "3848 Indian Ridge Ln Defiance, MO 63341" at bounding box center [332, 309] width 664 height 375
drag, startPoint x: 207, startPoint y: 314, endPoint x: 345, endPoint y: 353, distance: 144.1
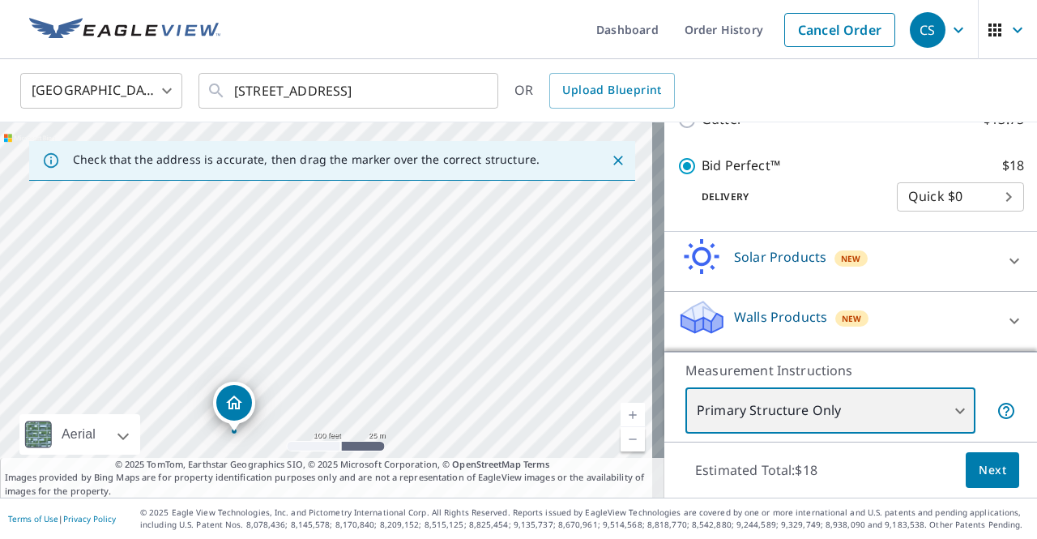
click at [345, 353] on div "3848 Indian Ridge Ln Defiance, MO 63341" at bounding box center [332, 309] width 664 height 375
click at [322, 317] on div "3848 Indian Ridge Ln Defiance, MO 63341" at bounding box center [332, 309] width 664 height 375
drag, startPoint x: 451, startPoint y: 231, endPoint x: 399, endPoint y: 390, distance: 167.3
click at [399, 390] on div "3848 Indian Ridge Ln Defiance, MO 63341" at bounding box center [332, 309] width 664 height 375
drag, startPoint x: 443, startPoint y: 280, endPoint x: 420, endPoint y: 327, distance: 53.3
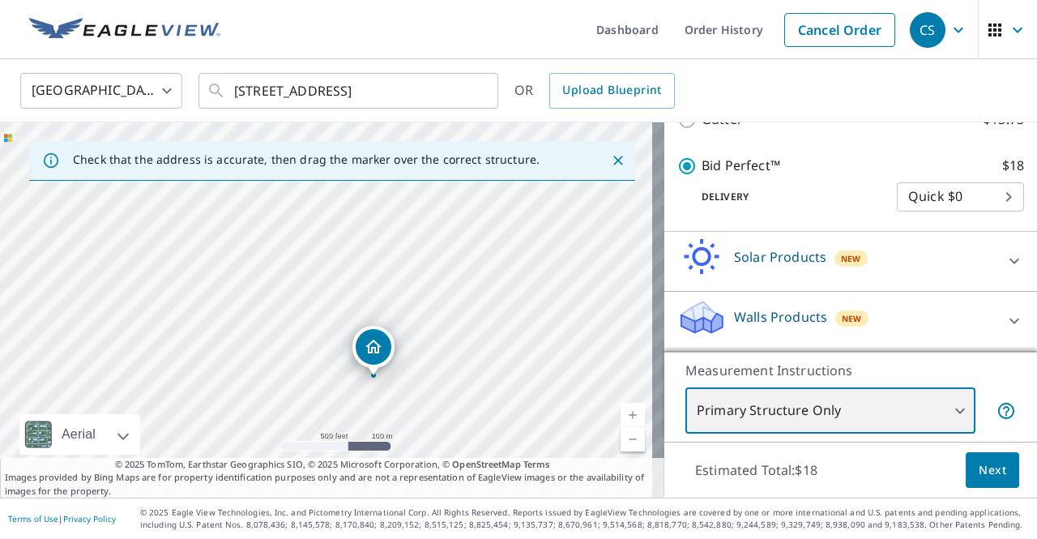
click at [420, 327] on div "3848 Indian Ridge Ln Defiance, MO 63341" at bounding box center [332, 309] width 664 height 375
drag, startPoint x: 394, startPoint y: 374, endPoint x: 345, endPoint y: 252, distance: 130.9
click at [345, 252] on div "3848 Indian Ridge Ln Defiance, MO 63341" at bounding box center [332, 309] width 664 height 375
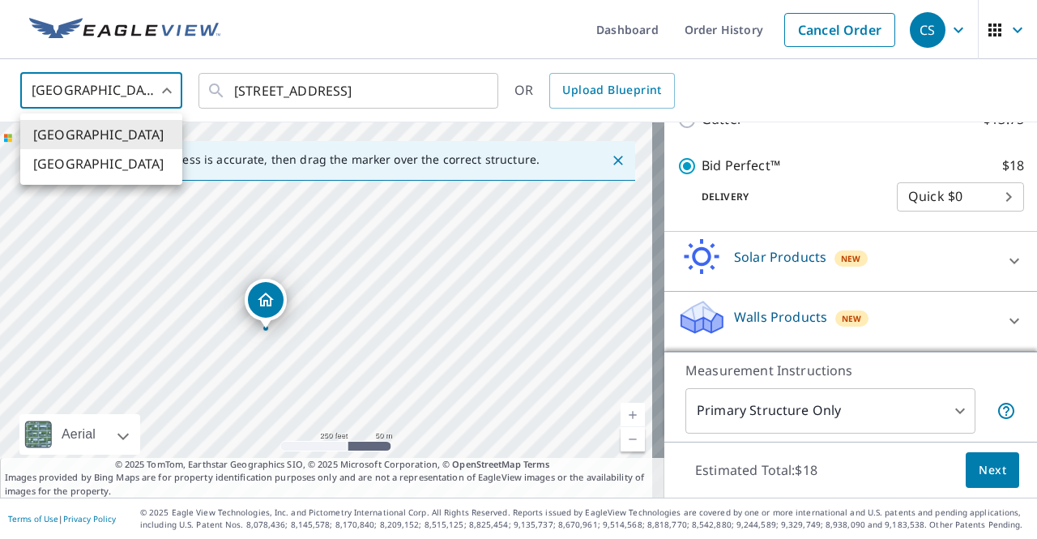
click at [145, 87] on body "CS CS Dashboard Order History Cancel Order CS United States US ​ 3848 Indian Ri…" at bounding box center [518, 269] width 1037 height 539
click at [145, 87] on div at bounding box center [518, 269] width 1037 height 539
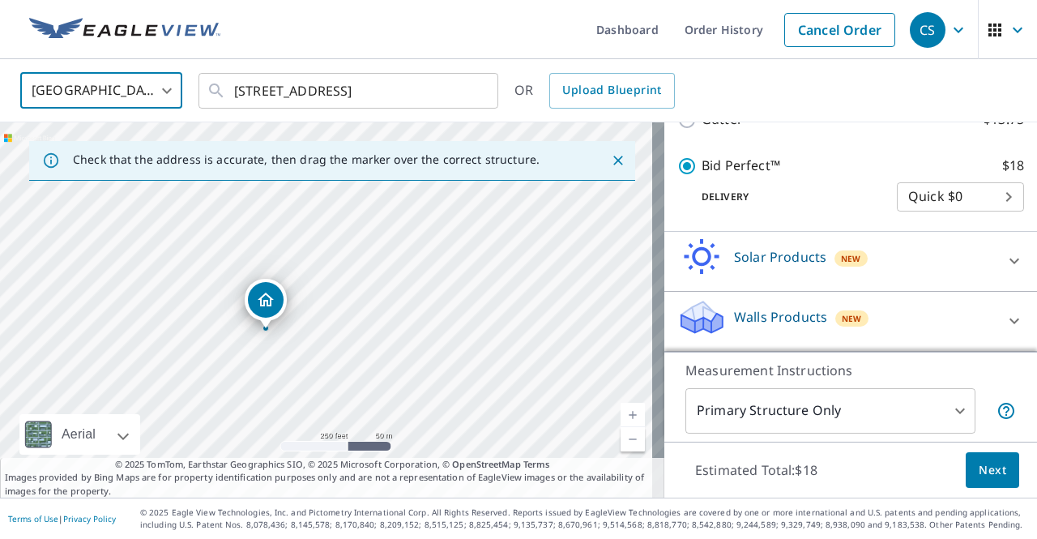
click at [979, 472] on span "Next" at bounding box center [993, 470] width 28 height 20
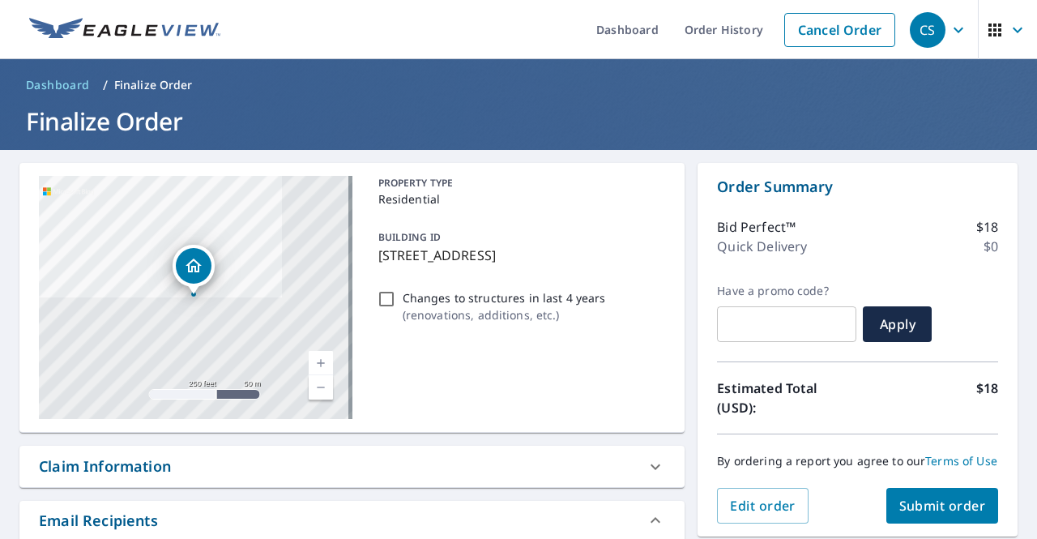
click at [382, 297] on input "Changes to structures in last 4 years ( renovations, additions, etc. )" at bounding box center [386, 298] width 19 height 19
checkbox input "true"
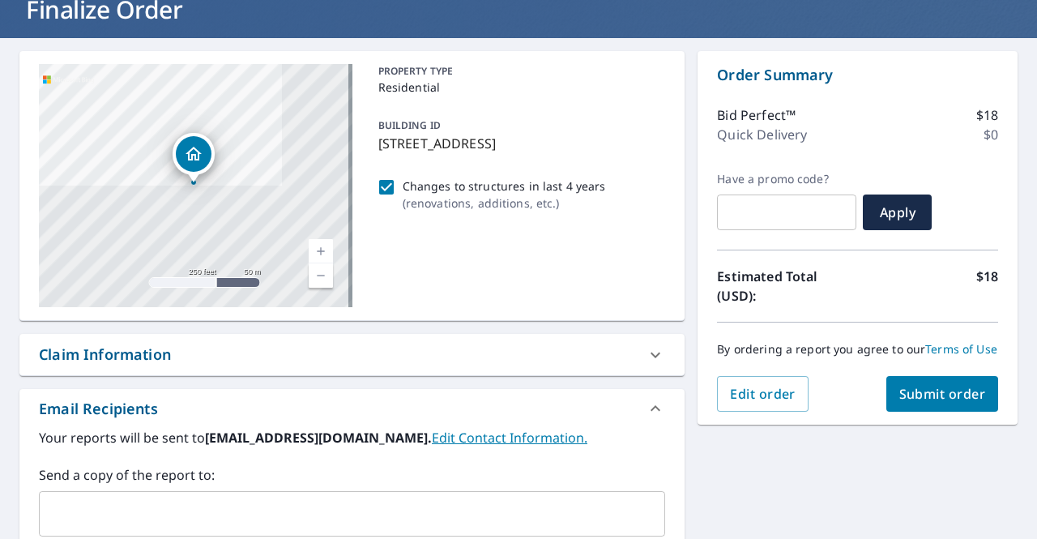
scroll to position [113, 0]
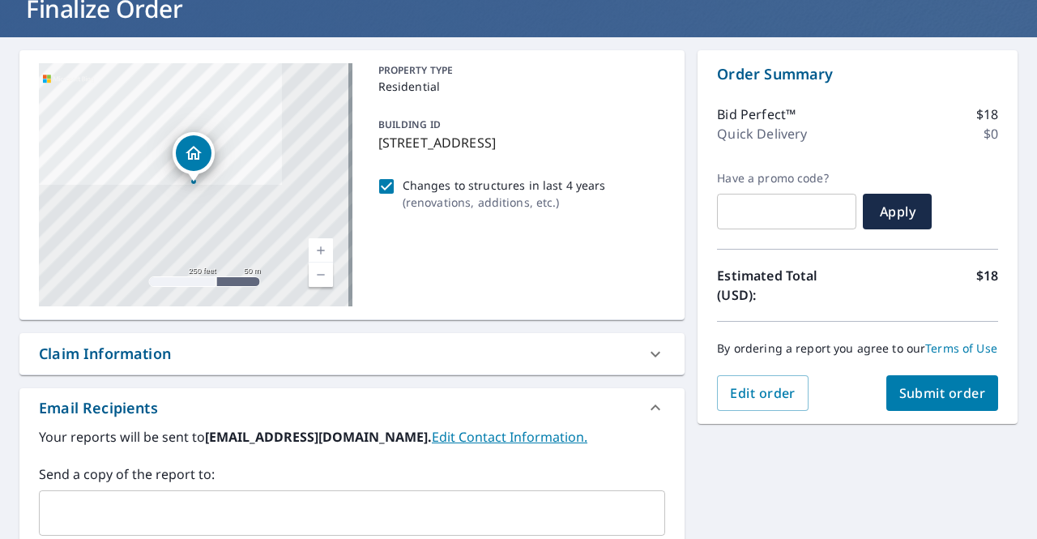
click at [590, 359] on div "Claim Information" at bounding box center [337, 354] width 597 height 22
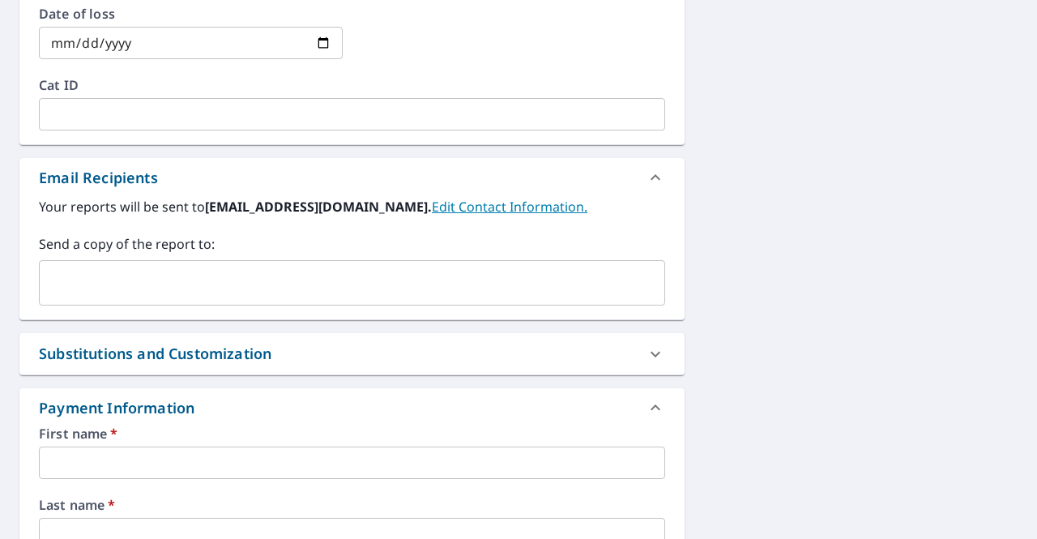
scroll to position [695, 0]
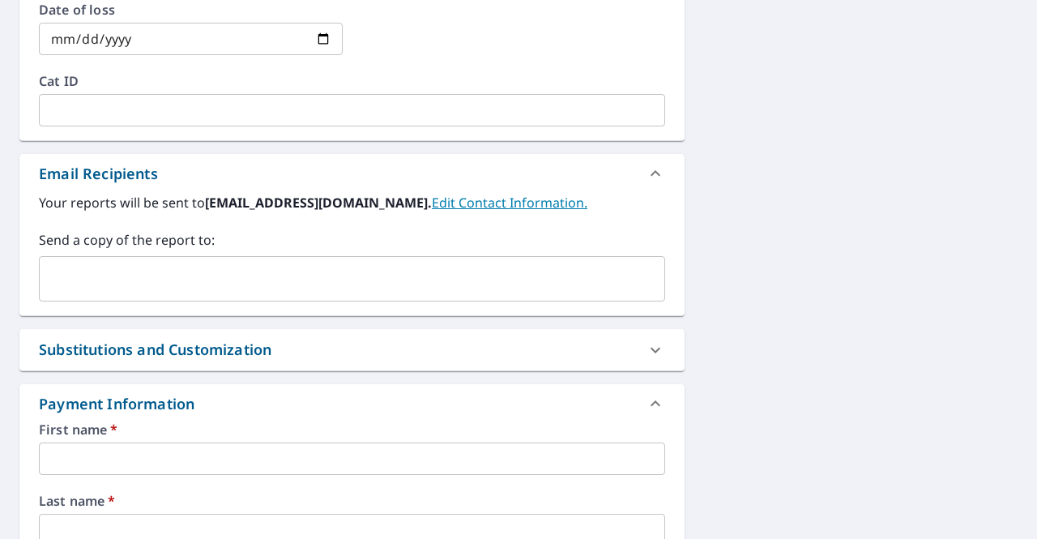
click at [590, 359] on div "Substitutions and Customization" at bounding box center [337, 350] width 597 height 22
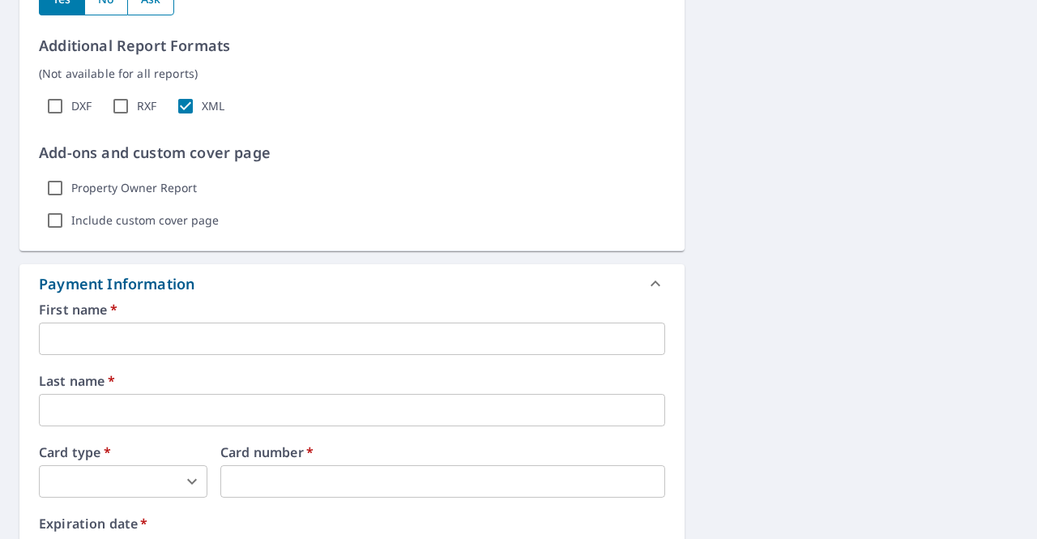
scroll to position [1471, 0]
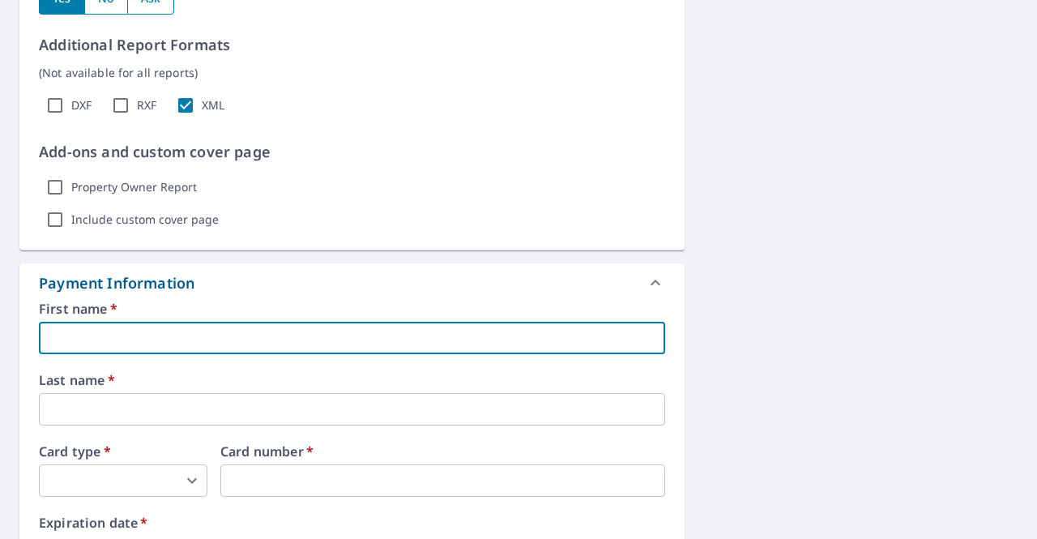
click at [381, 324] on input "text" at bounding box center [352, 338] width 626 height 32
type input "Chase"
type input "Chase@strongholdext.com"
type input "Shtogrin"
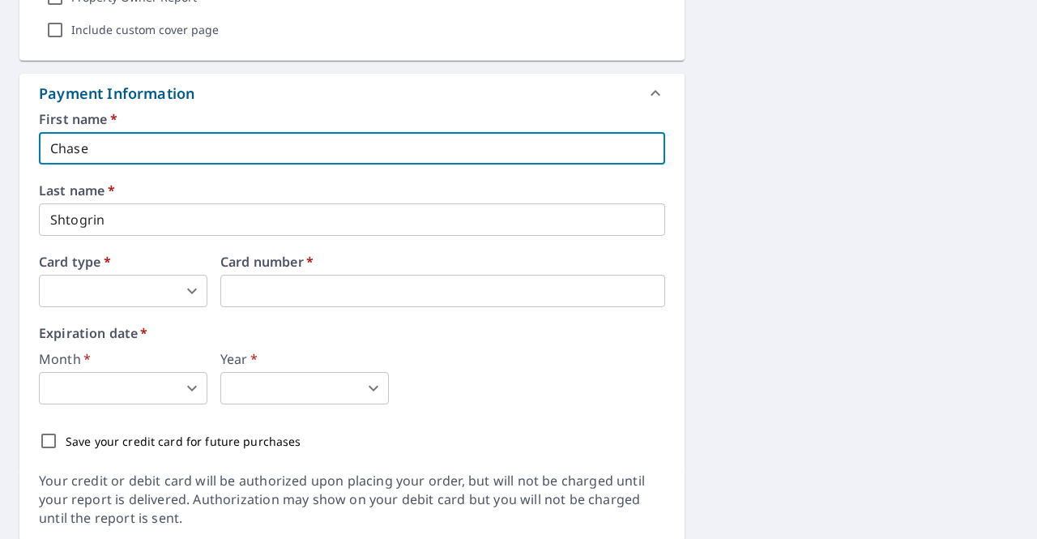
scroll to position [1665, 0]
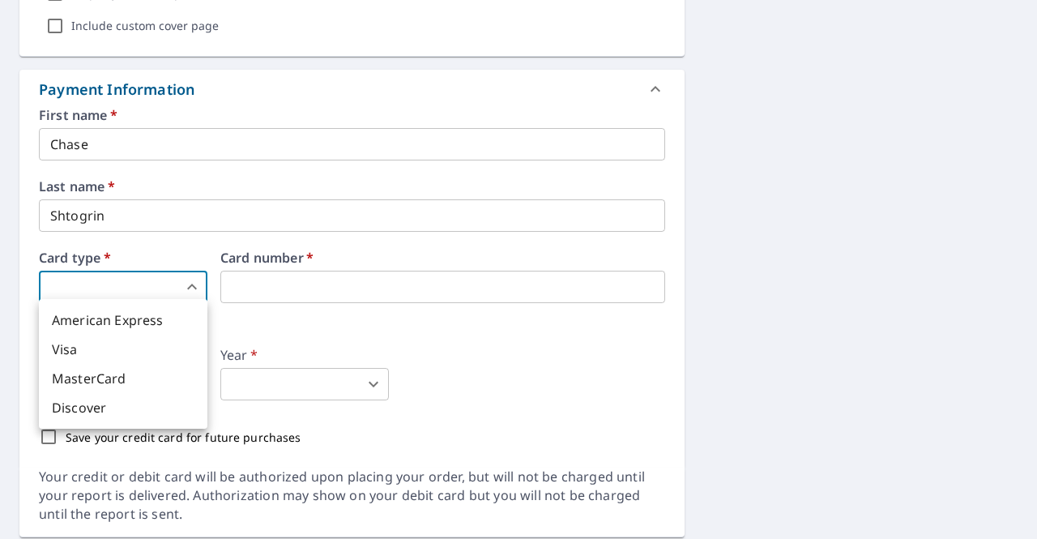
click at [194, 268] on body "CS CS Dashboard Order History Cancel Order CS Dashboard / Finalize Order Finali…" at bounding box center [518, 269] width 1037 height 539
click at [167, 349] on li "Visa" at bounding box center [123, 349] width 169 height 29
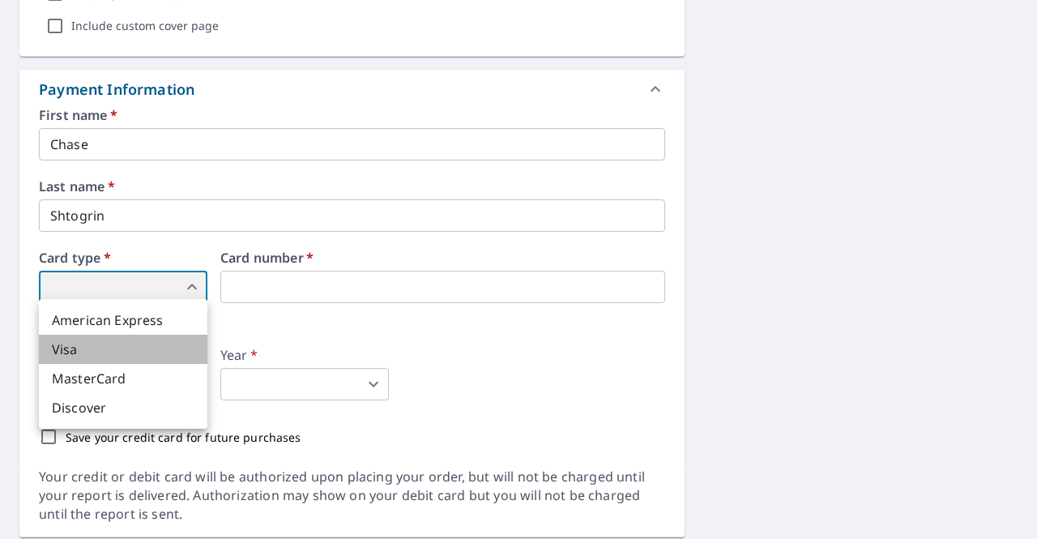
type input "2"
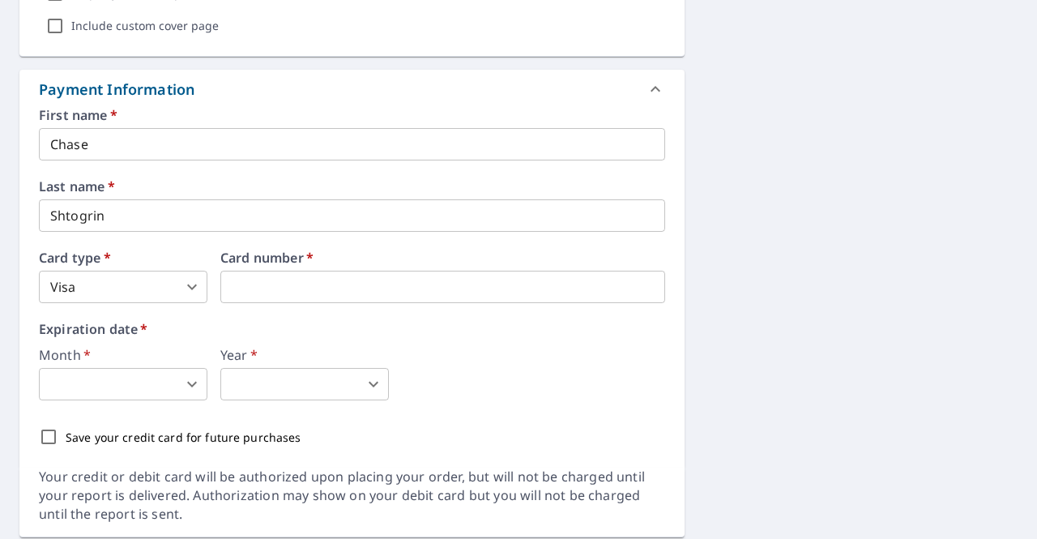
click at [112, 383] on body "CS CS Dashboard Order History Cancel Order CS Dashboard / Finalize Order Finali…" at bounding box center [518, 269] width 1037 height 539
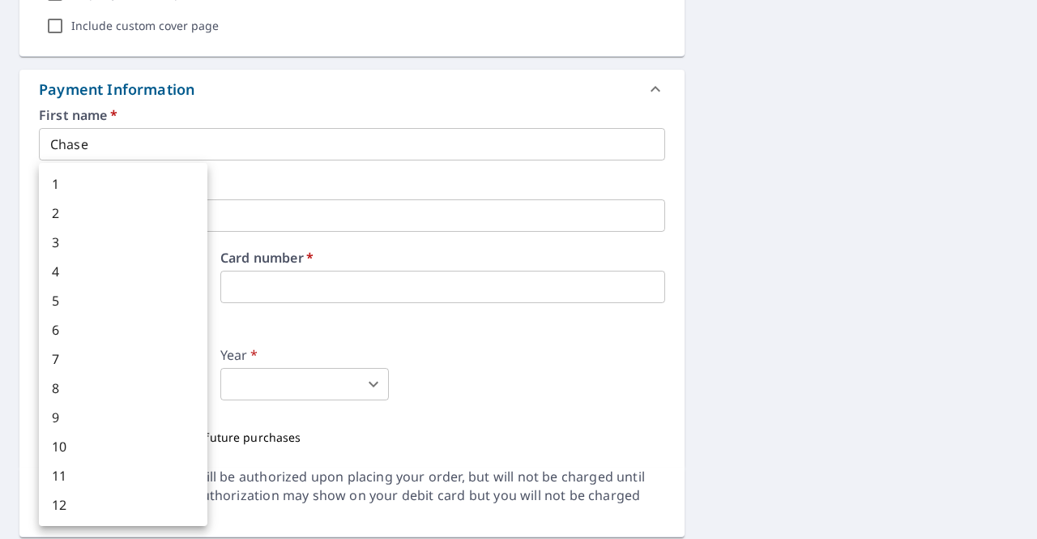
click at [113, 353] on li "7" at bounding box center [123, 358] width 169 height 29
type input "7"
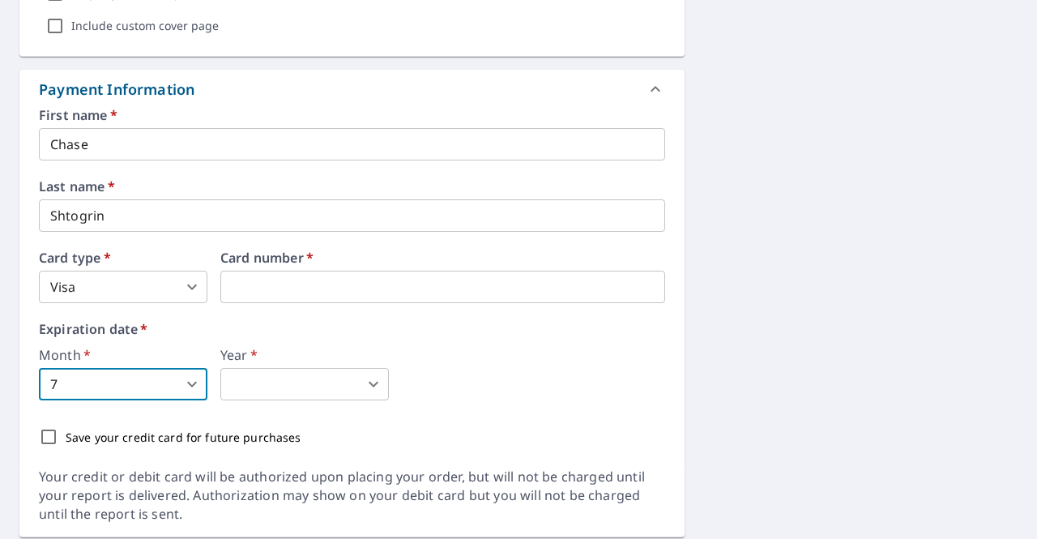
click at [266, 388] on body "CS CS Dashboard Order History Cancel Order CS Dashboard / Finalize Order Finali…" at bounding box center [518, 269] width 1037 height 539
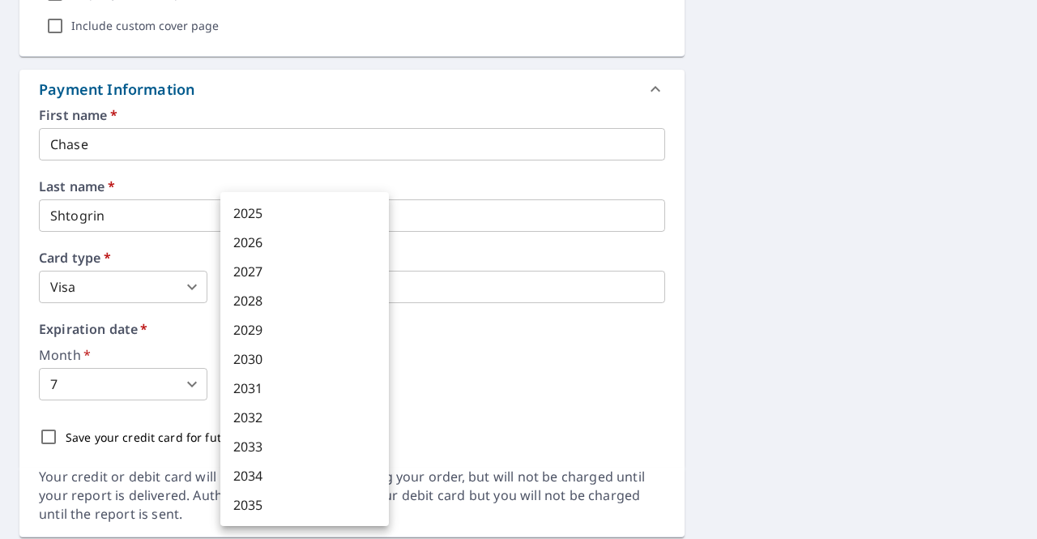
click at [284, 356] on li "2030" at bounding box center [304, 358] width 169 height 29
type input "2030"
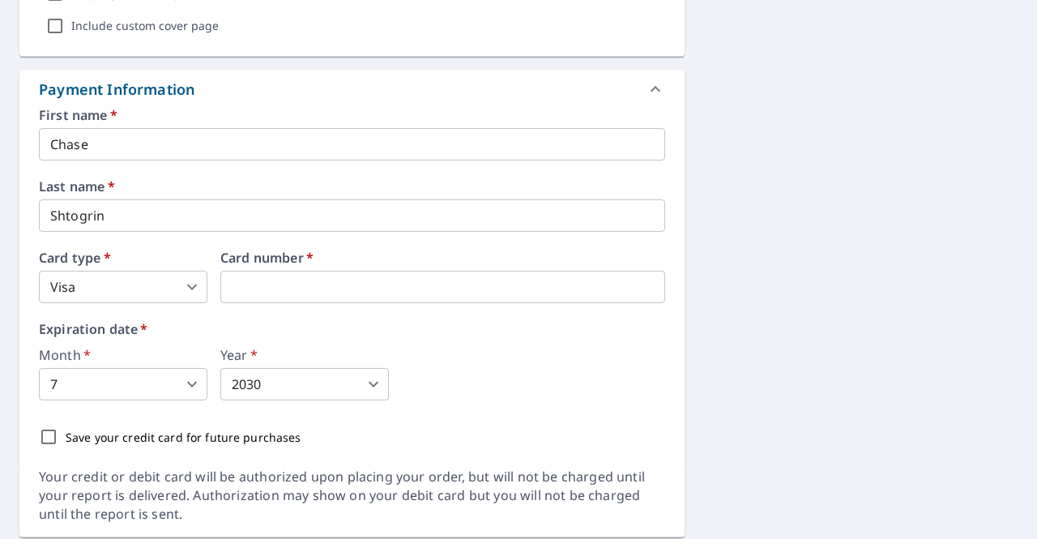
click at [128, 432] on p "Save your credit card for future purchases" at bounding box center [184, 437] width 236 height 17
click at [66, 432] on input "Save your credit card for future purchases" at bounding box center [49, 437] width 34 height 34
checkbox input "true"
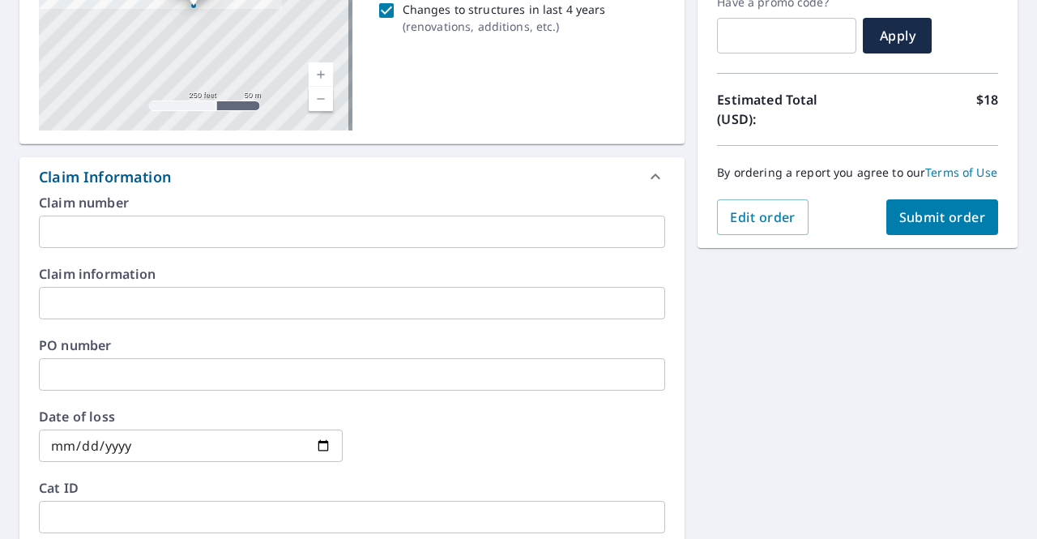
scroll to position [289, 0]
click at [950, 225] on span "Submit order" at bounding box center [942, 216] width 87 height 18
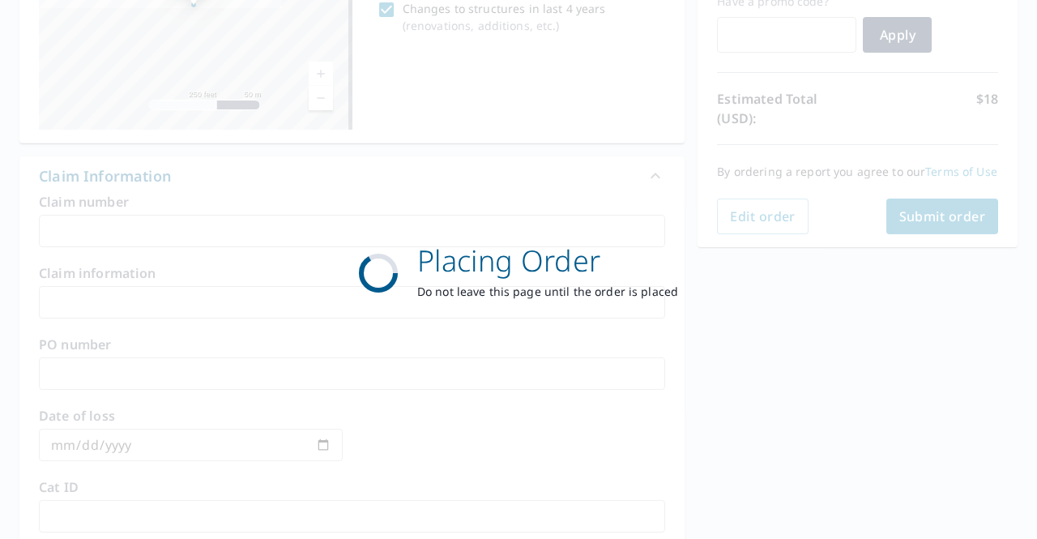
scroll to position [0, 0]
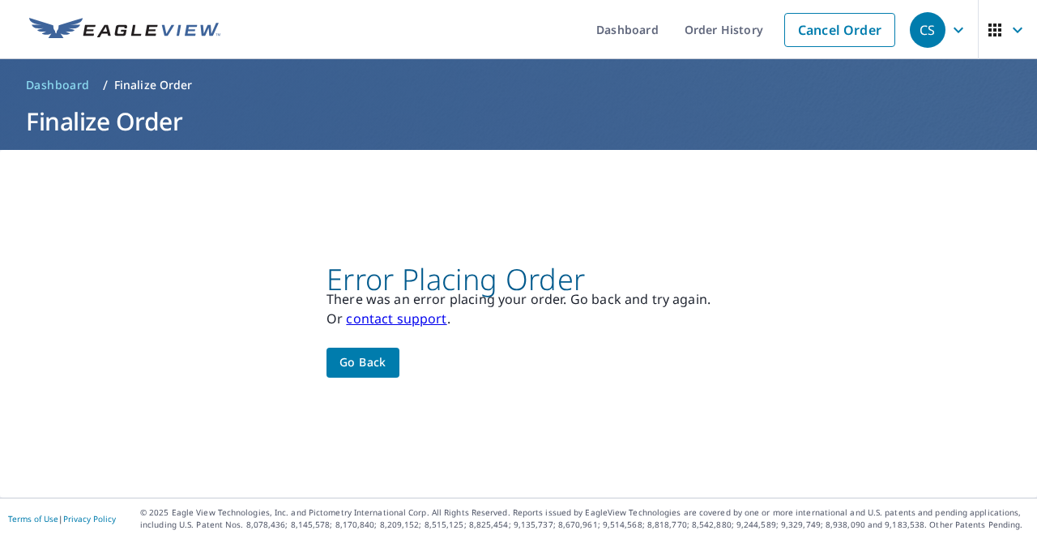
click at [366, 362] on span "Go back" at bounding box center [362, 362] width 47 height 20
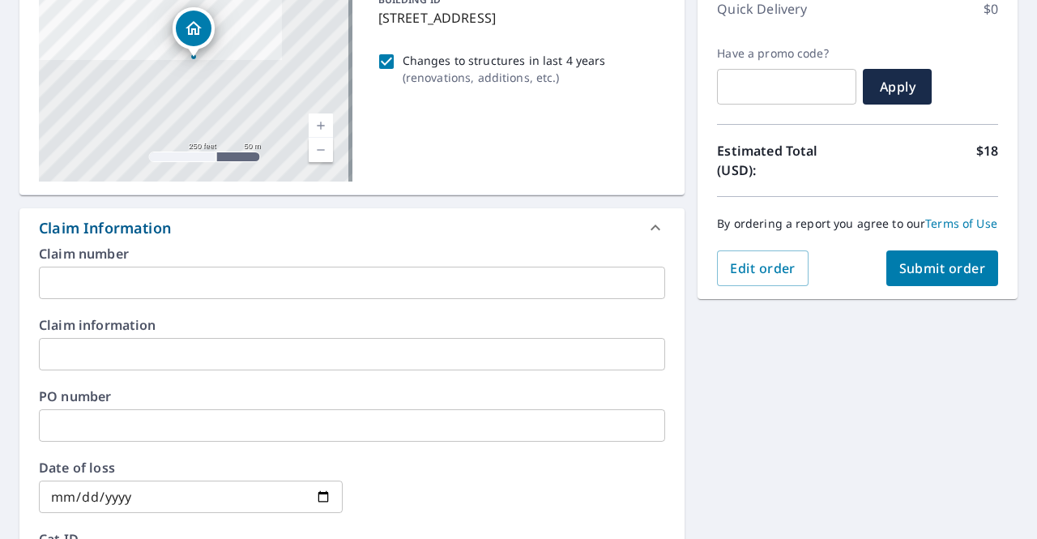
scroll to position [221, 0]
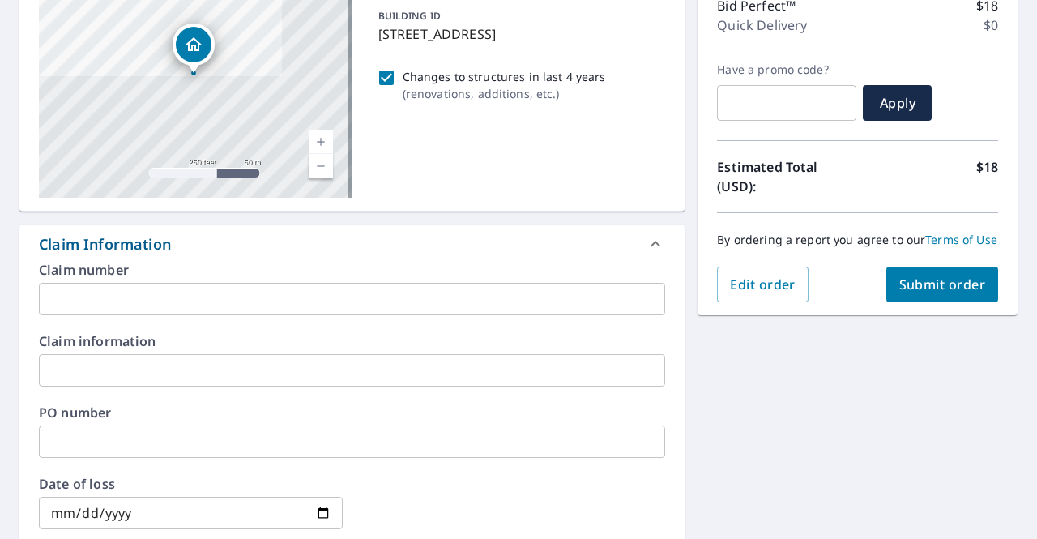
click at [913, 293] on span "Submit order" at bounding box center [942, 284] width 87 height 18
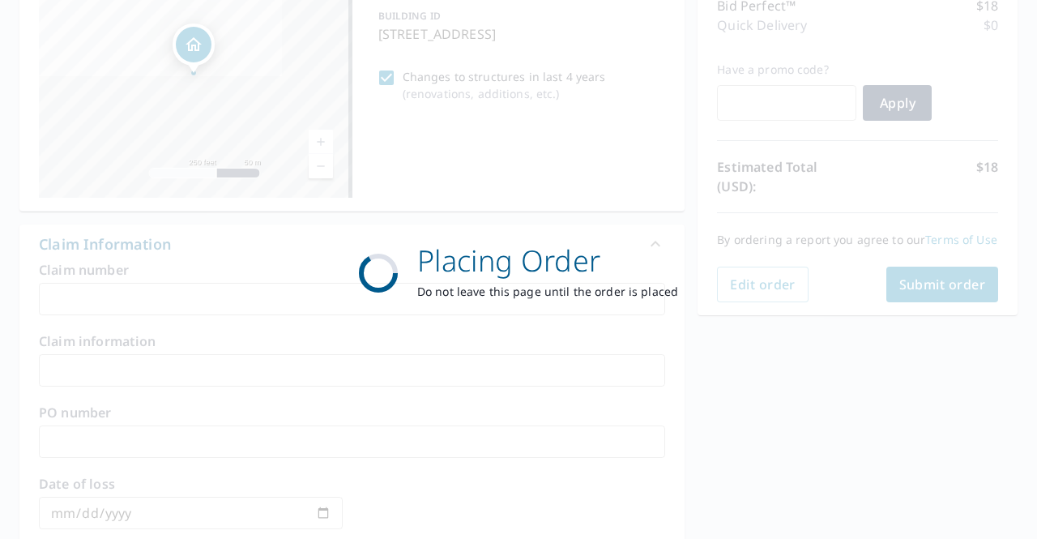
scroll to position [0, 0]
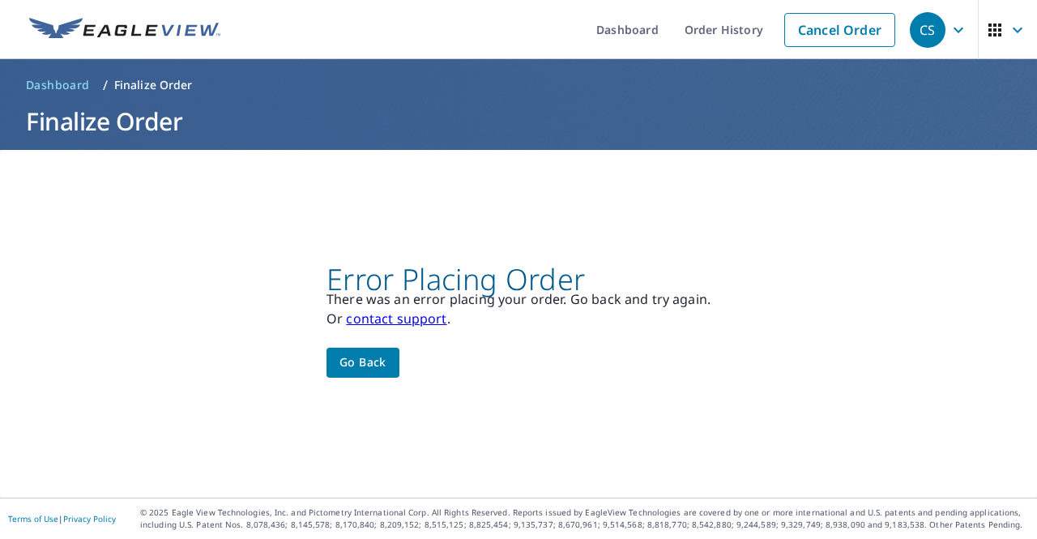
click at [372, 365] on span "Go back" at bounding box center [362, 362] width 47 height 20
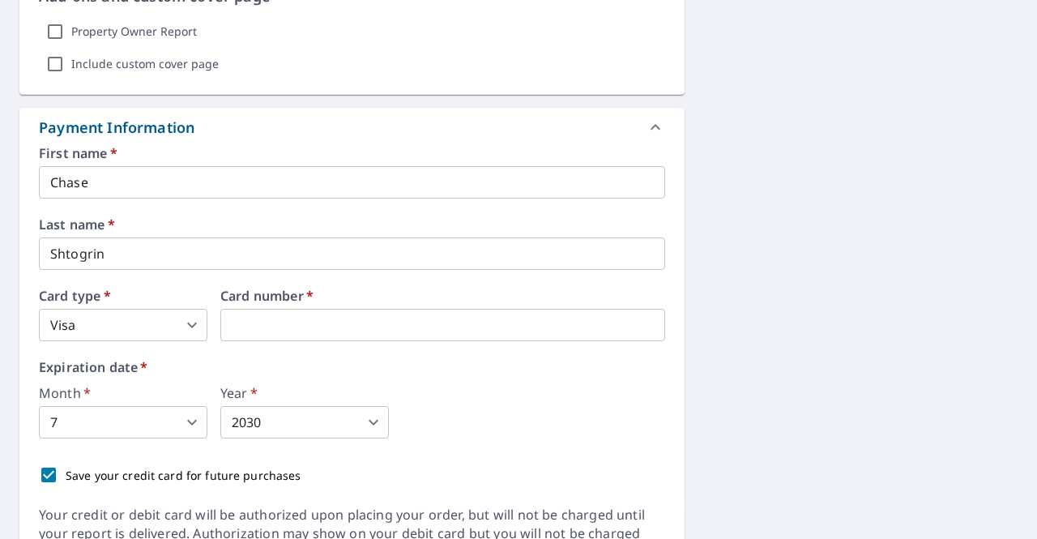
scroll to position [1633, 0]
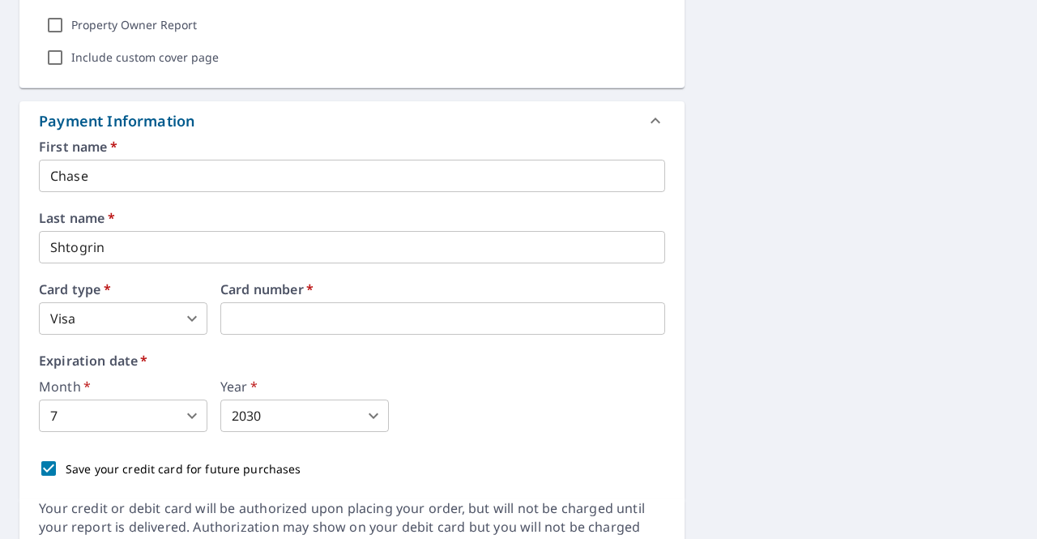
click at [213, 365] on div "Expiration date   * Month   * 7 7 ​ Year   * 2030 2030 ​" at bounding box center [352, 393] width 626 height 78
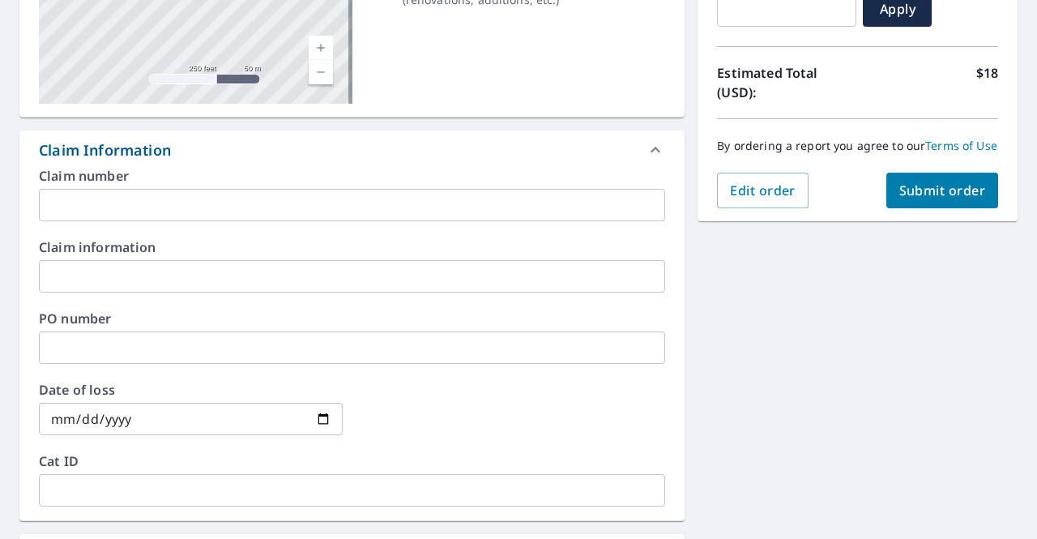
scroll to position [314, 0]
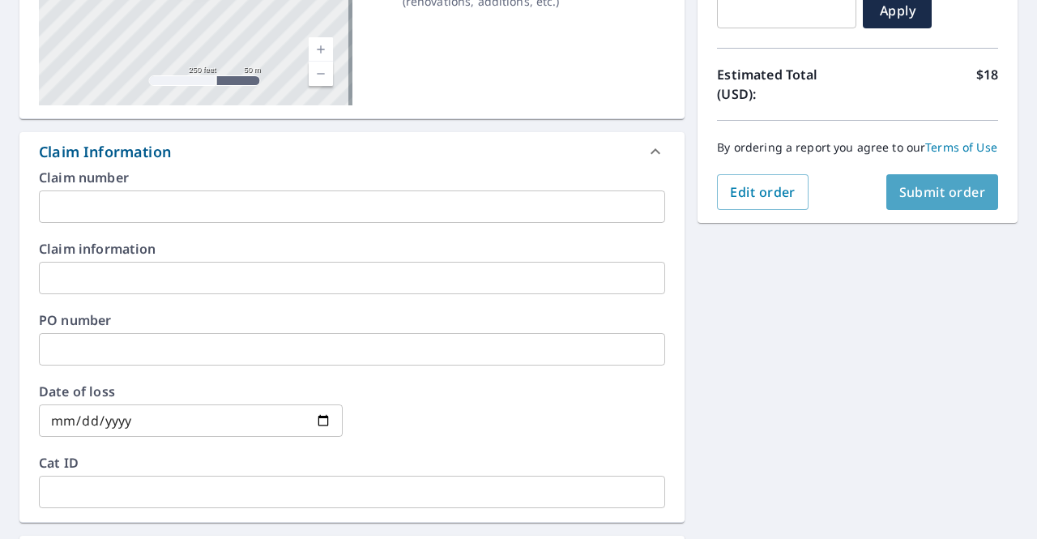
click at [933, 195] on button "Submit order" at bounding box center [942, 192] width 113 height 36
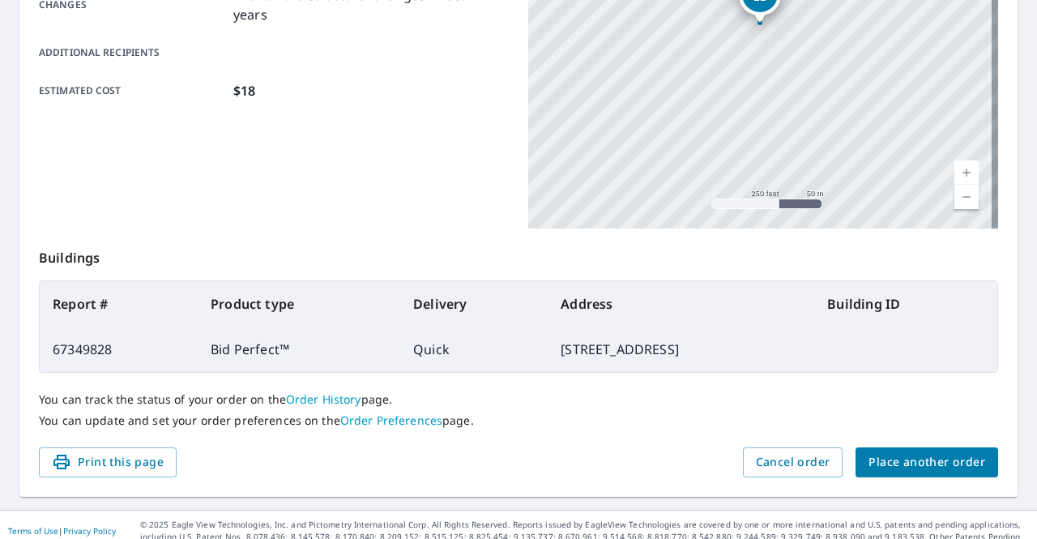
scroll to position [413, 0]
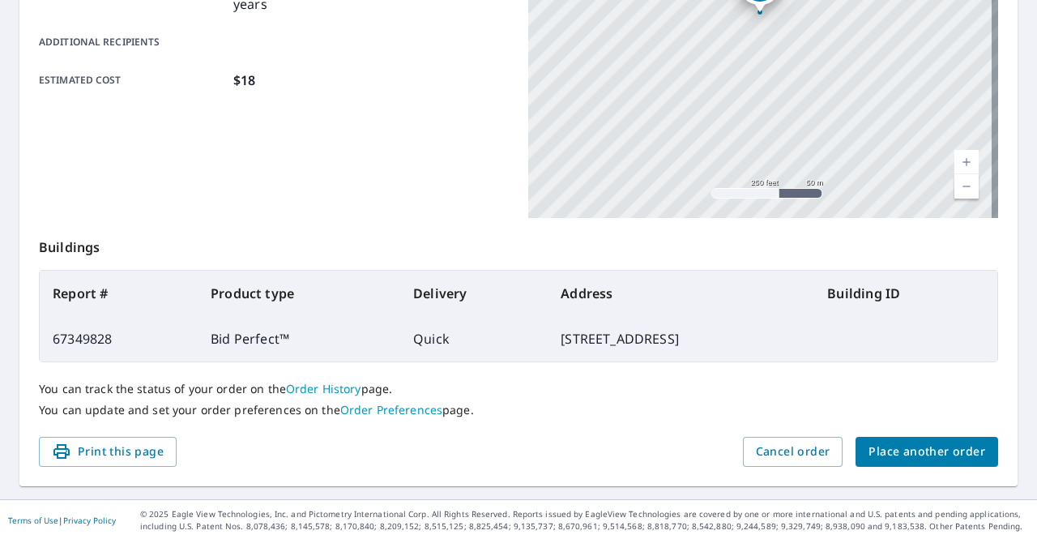
click at [318, 388] on link "Order History" at bounding box center [323, 388] width 75 height 15
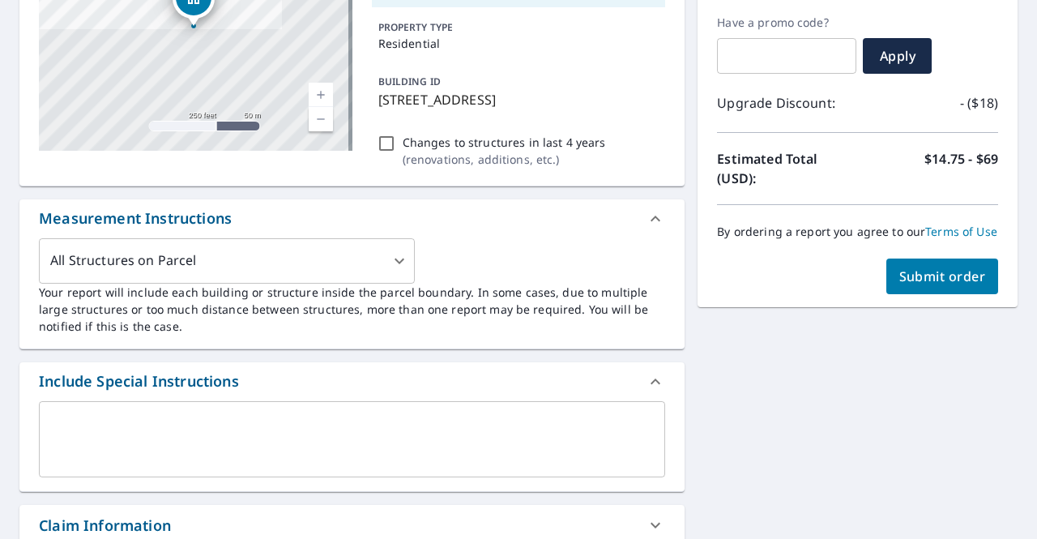
scroll to position [269, 0]
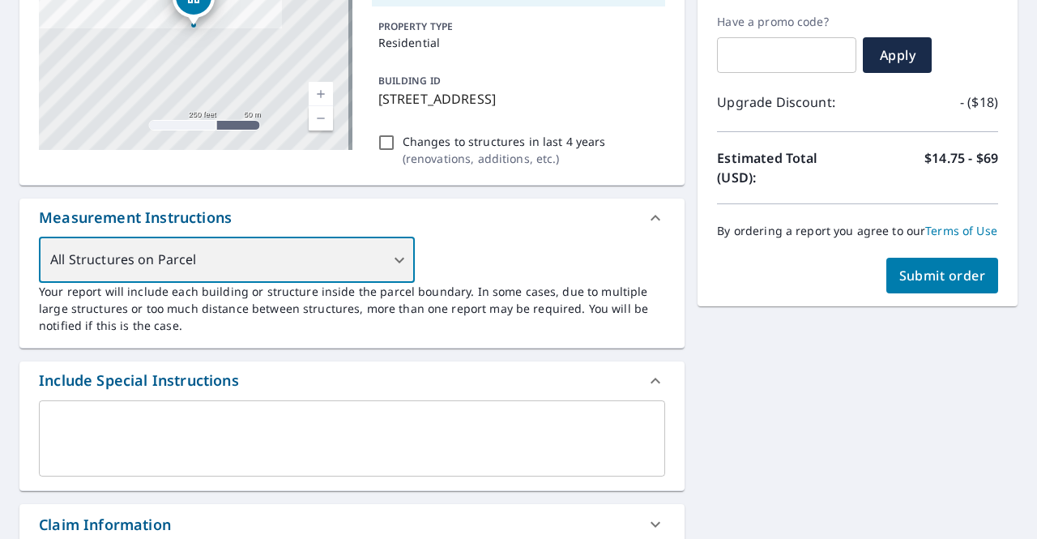
click at [384, 273] on div "All Structures on Parcel" at bounding box center [227, 259] width 376 height 45
click at [387, 255] on div "All Structures on Parcel" at bounding box center [227, 259] width 376 height 45
click at [397, 262] on div "All Structures on Parcel" at bounding box center [227, 259] width 376 height 45
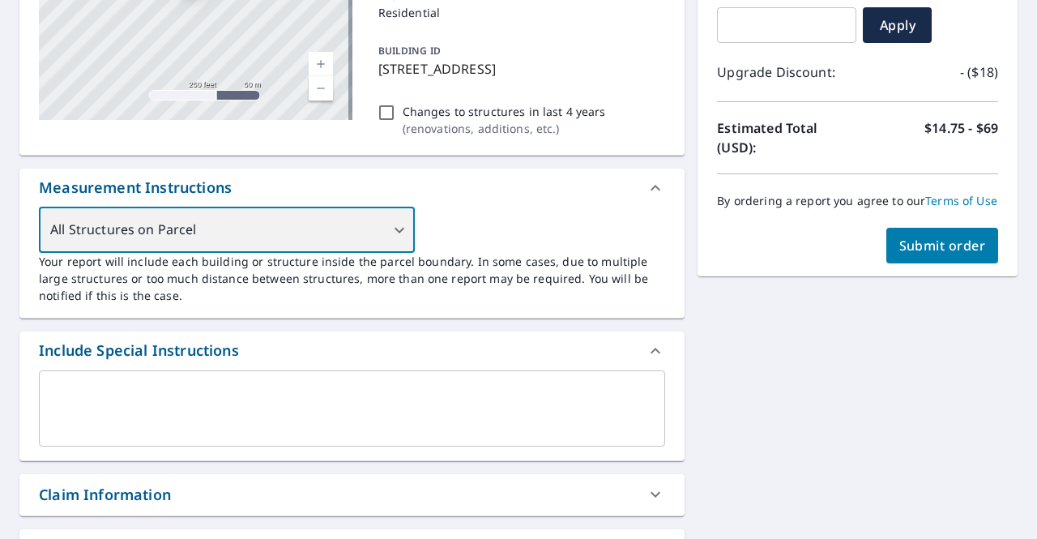
scroll to position [267, 0]
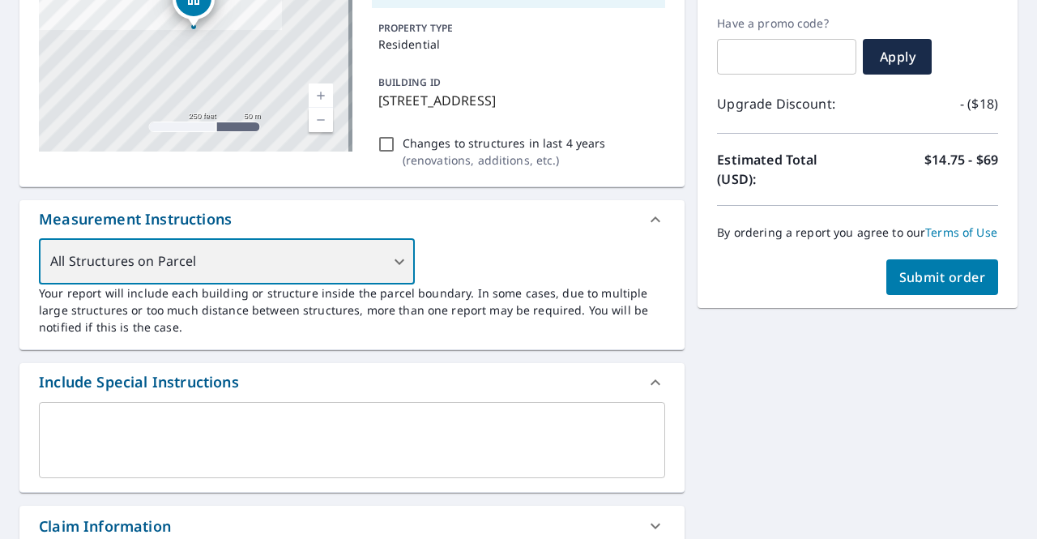
click at [345, 270] on div "All Structures on Parcel" at bounding box center [227, 261] width 376 height 45
click at [298, 267] on div "All Structures on Parcel" at bounding box center [227, 261] width 376 height 45
click at [391, 260] on div "All Structures on Parcel" at bounding box center [227, 261] width 376 height 45
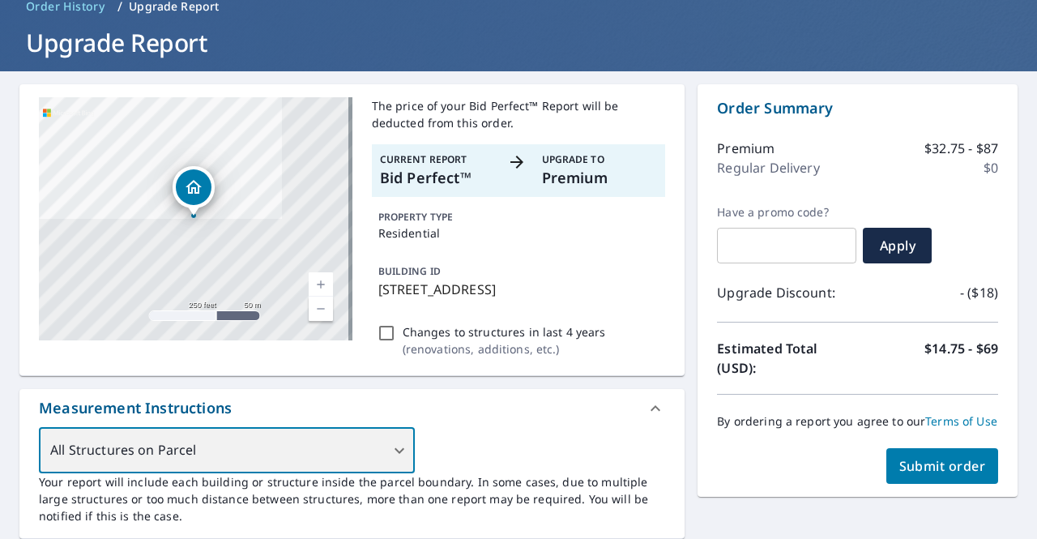
scroll to position [78, 0]
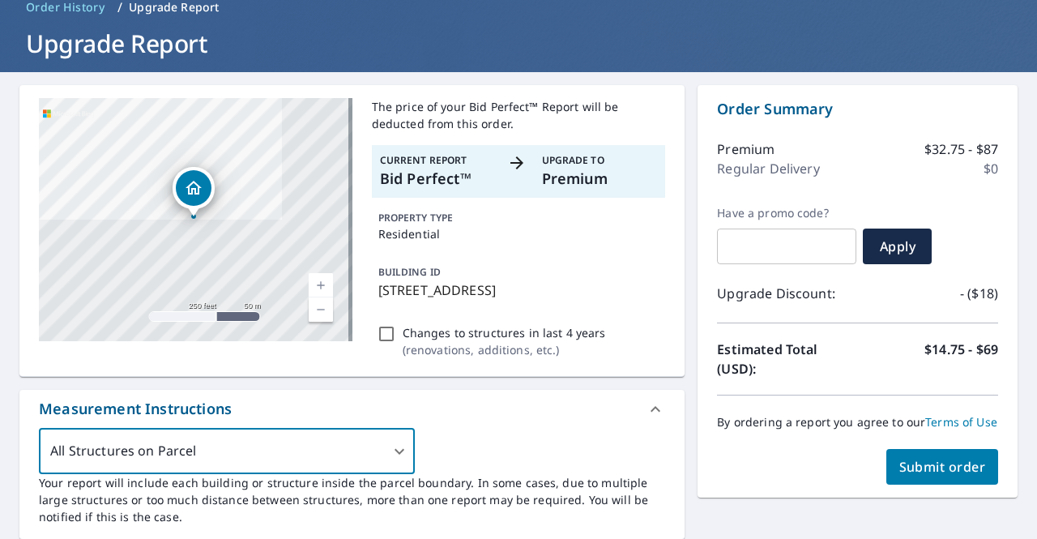
click at [384, 332] on input "Changes to structures in last 4 years ( renovations, additions, etc. )" at bounding box center [386, 333] width 19 height 19
checkbox input "true"
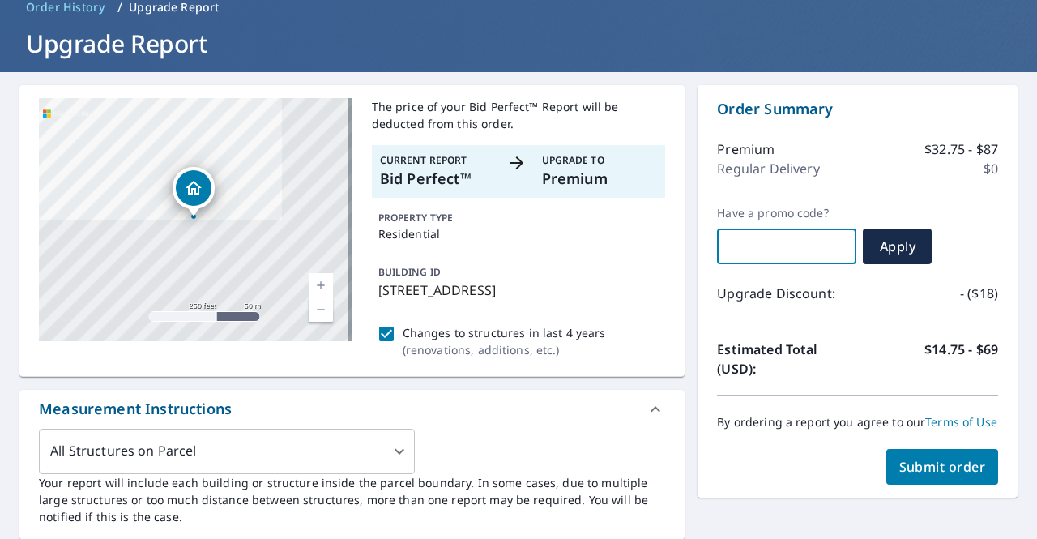
click at [783, 245] on input "text" at bounding box center [786, 246] width 139 height 45
click at [758, 233] on input "text" at bounding box center [786, 246] width 139 height 45
paste input "COUPERT10"
click at [882, 247] on span "Apply" at bounding box center [897, 246] width 43 height 18
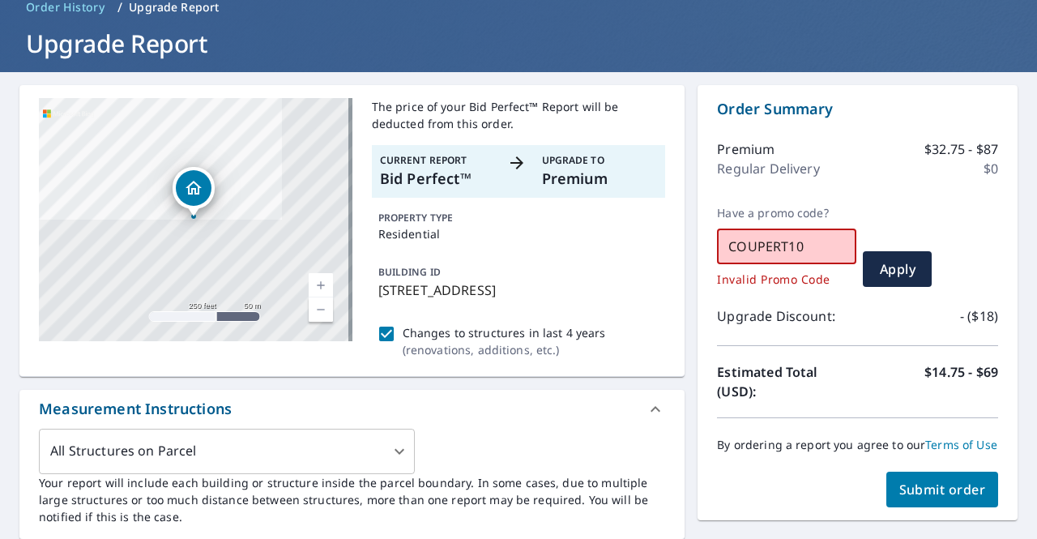
click at [802, 250] on input "COUPERT10" at bounding box center [786, 246] width 139 height 45
paste input "WELCOME12"
click at [892, 277] on button "Apply" at bounding box center [897, 269] width 69 height 36
click at [781, 241] on input "WELCOME12" at bounding box center [786, 246] width 139 height 45
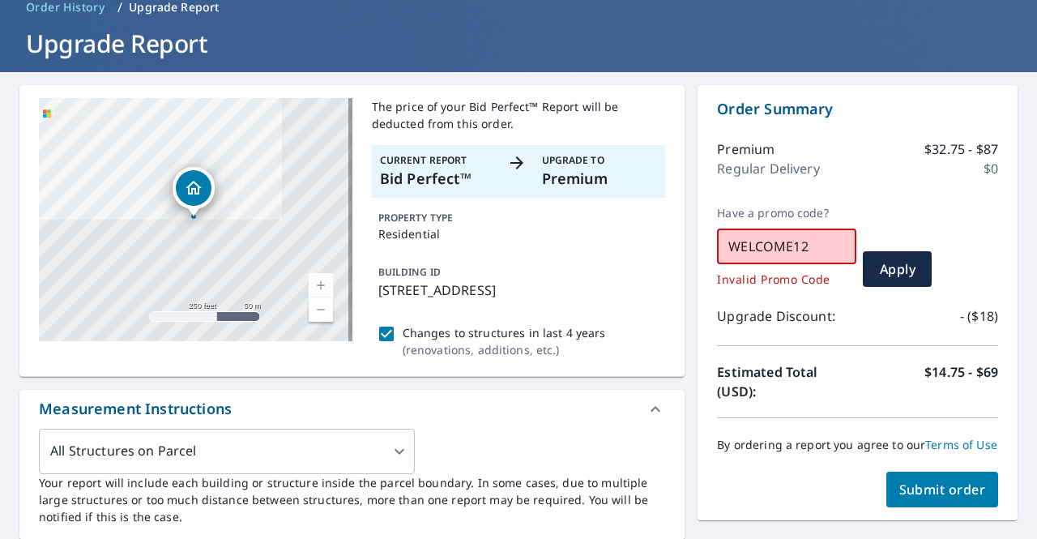
click at [781, 241] on input "WELCOME12" at bounding box center [786, 246] width 139 height 45
paste input "POCUS"
type input "POCUS12"
click at [894, 272] on span "Apply" at bounding box center [897, 269] width 43 height 18
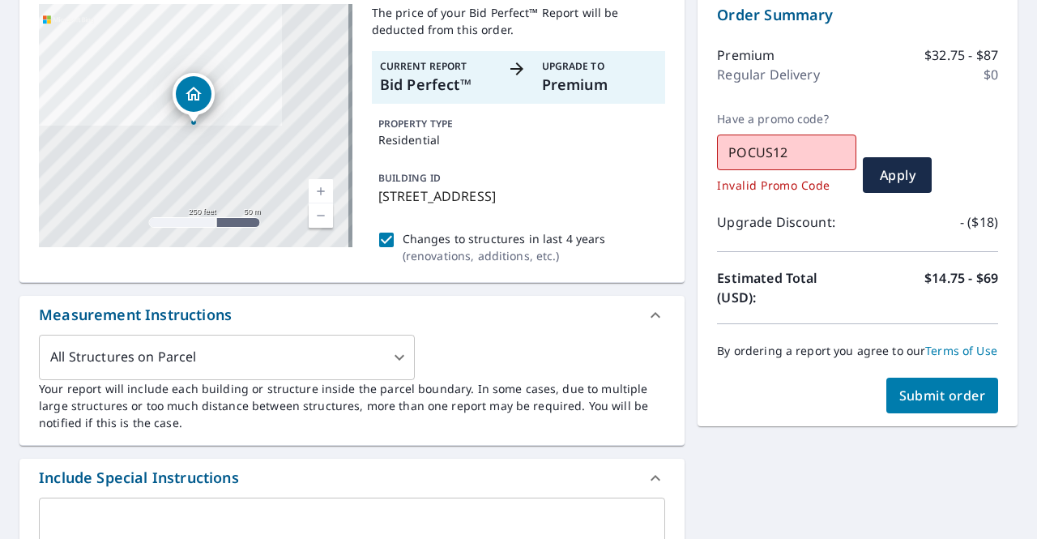
scroll to position [179, 0]
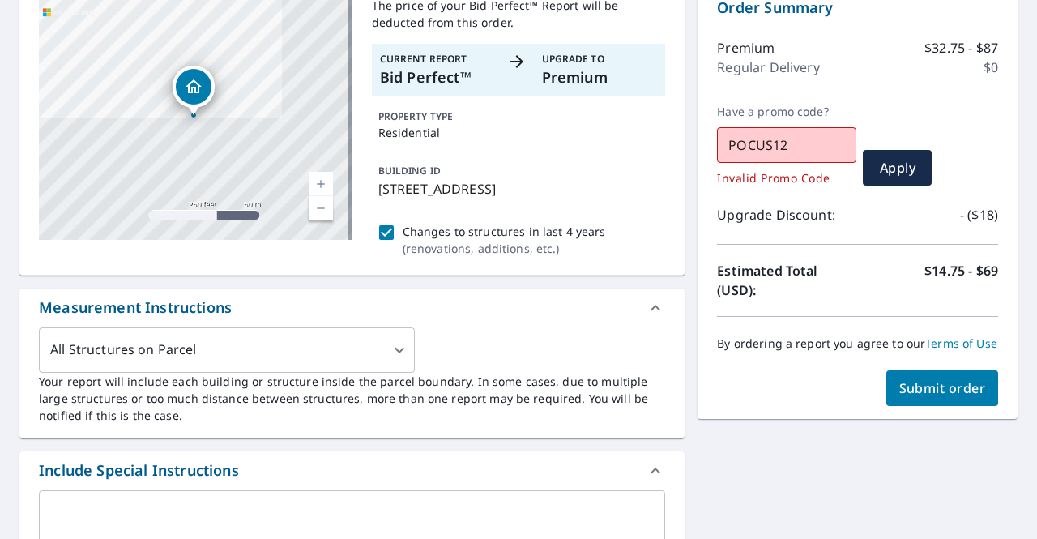
click at [912, 397] on span "Submit order" at bounding box center [942, 388] width 87 height 18
